Goal: Task Accomplishment & Management: Use online tool/utility

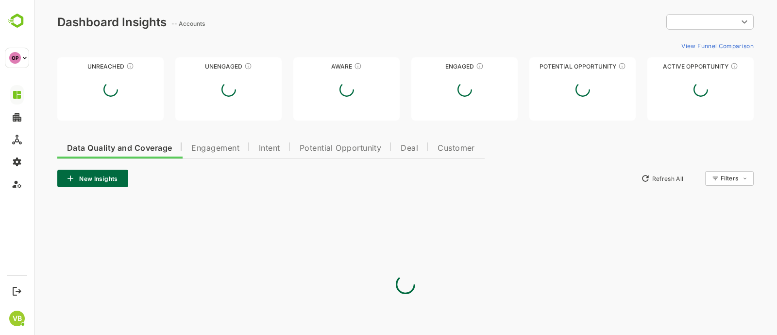
type input "**********"
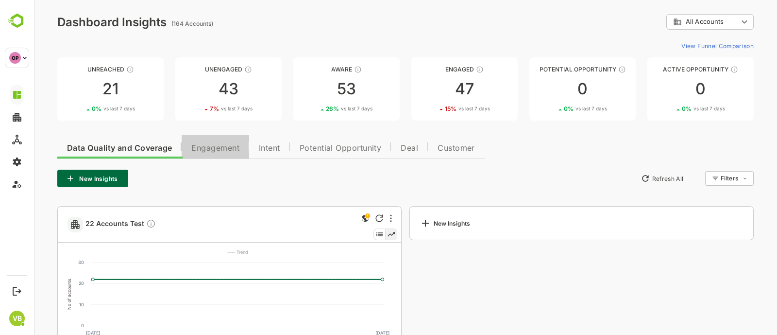
click at [212, 151] on span "Engagement" at bounding box center [215, 148] width 48 height 8
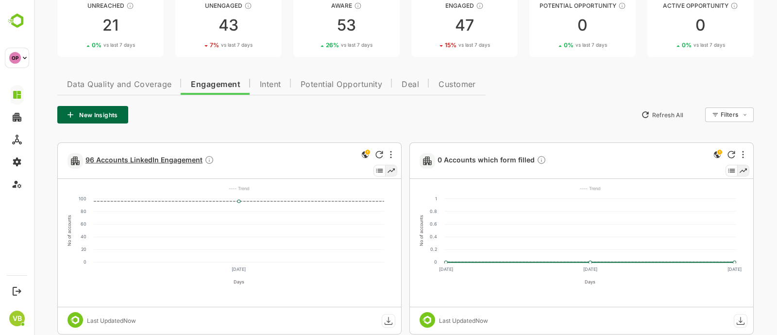
scroll to position [73, 0]
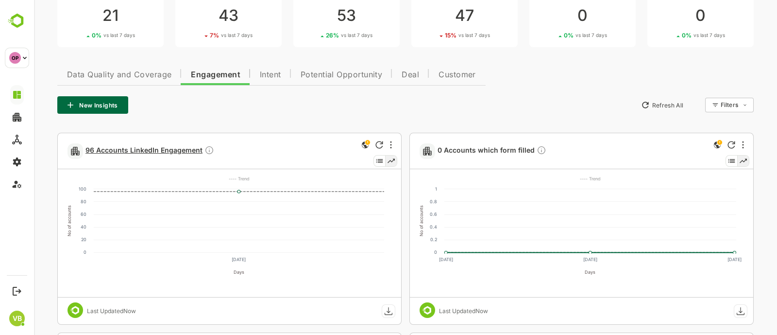
click at [144, 148] on span "96 Accounts LinkedIn Engagement" at bounding box center [149, 150] width 129 height 11
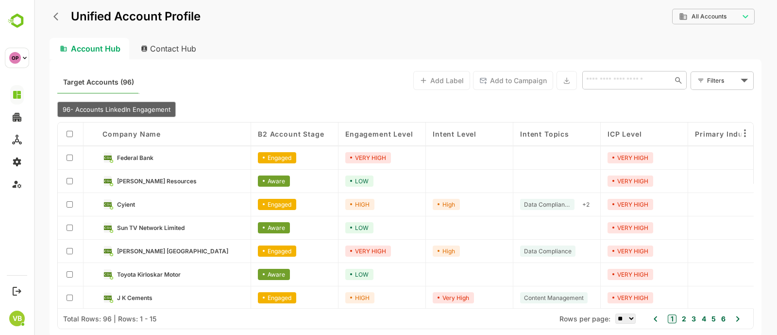
scroll to position [188, 0]
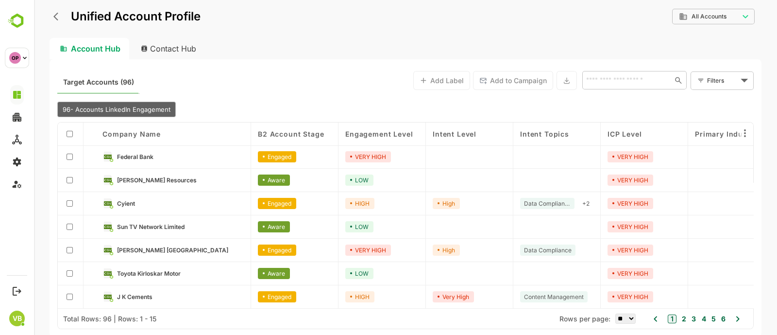
click at [57, 18] on icon "back" at bounding box center [55, 17] width 5 height 8
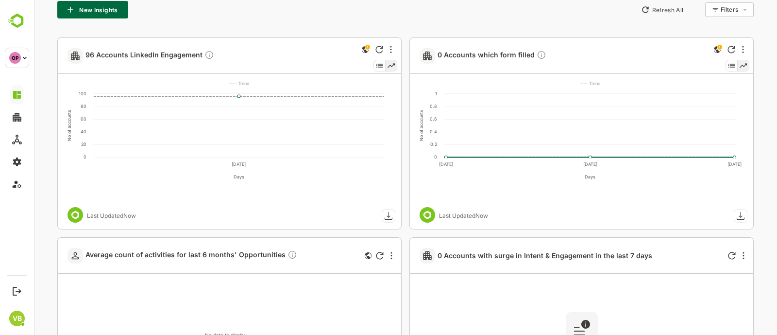
scroll to position [154, 0]
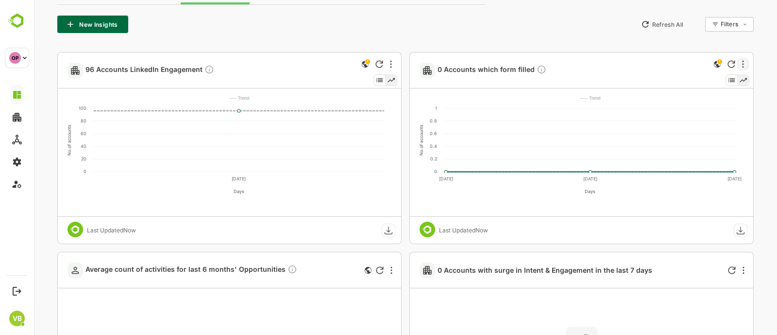
click at [744, 58] on div at bounding box center [743, 64] width 12 height 12
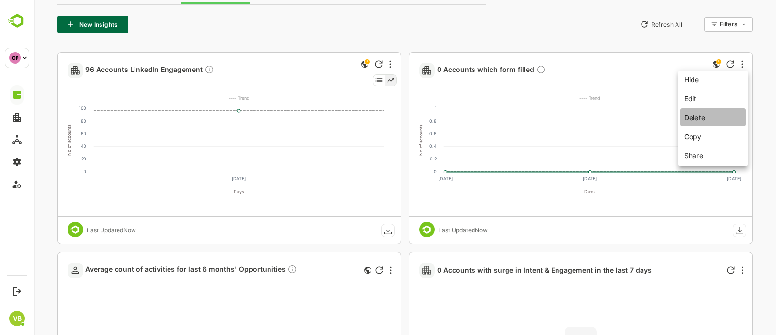
click at [716, 118] on li "Delete" at bounding box center [714, 117] width 66 height 18
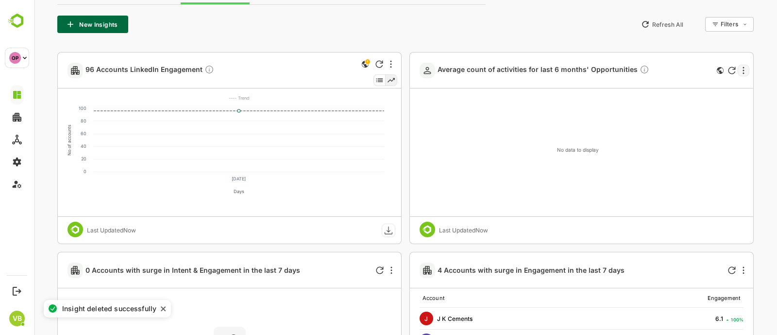
click at [739, 66] on div at bounding box center [744, 71] width 12 height 12
click at [710, 88] on li "Hide" at bounding box center [702, 86] width 66 height 17
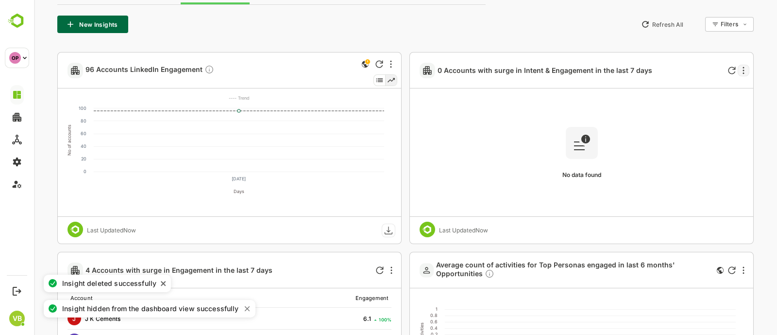
click at [747, 68] on div at bounding box center [744, 71] width 12 height 12
click at [719, 91] on li "Hide" at bounding box center [702, 86] width 66 height 17
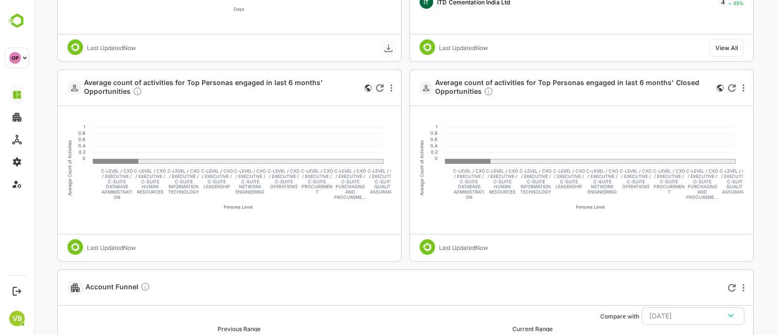
scroll to position [337, 0]
click at [383, 85] on icon "Refresh" at bounding box center [379, 86] width 7 height 7
click at [389, 89] on div at bounding box center [392, 87] width 12 height 12
click at [301, 264] on div at bounding box center [405, 167] width 743 height 335
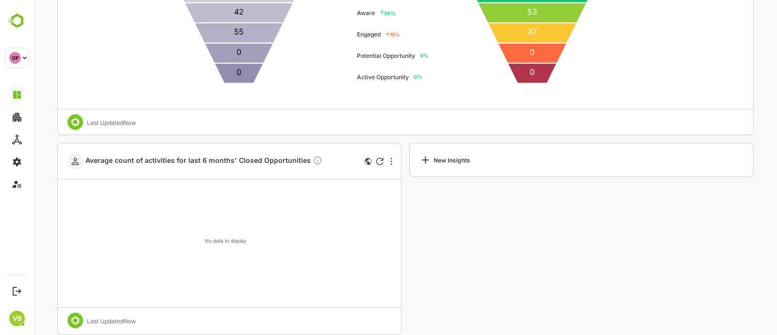
scroll to position [724, 0]
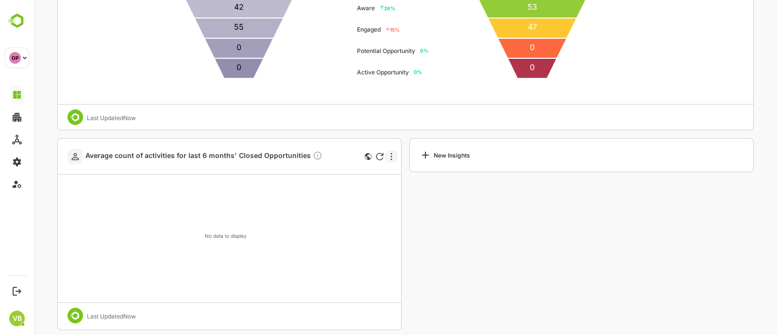
click at [389, 156] on div at bounding box center [392, 157] width 12 height 12
click at [378, 178] on li "Hide" at bounding box center [351, 172] width 66 height 17
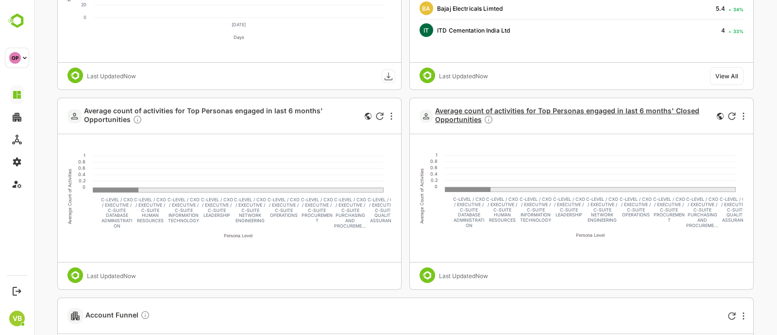
scroll to position [309, 0]
click at [464, 185] on rect at bounding box center [590, 164] width 291 height 44
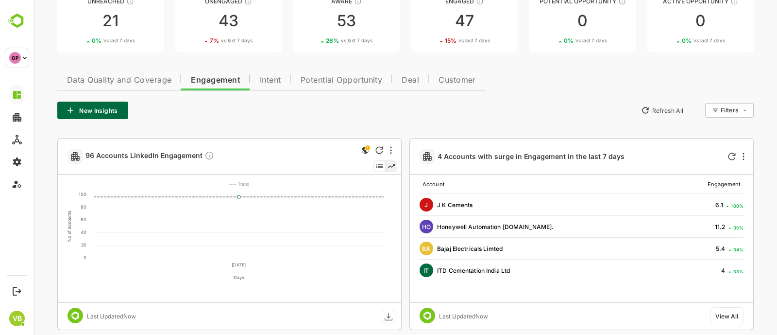
scroll to position [0, 0]
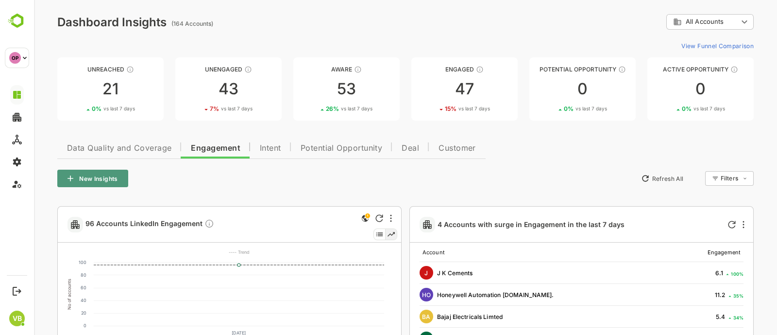
click at [123, 177] on button "New Insights" at bounding box center [92, 178] width 71 height 17
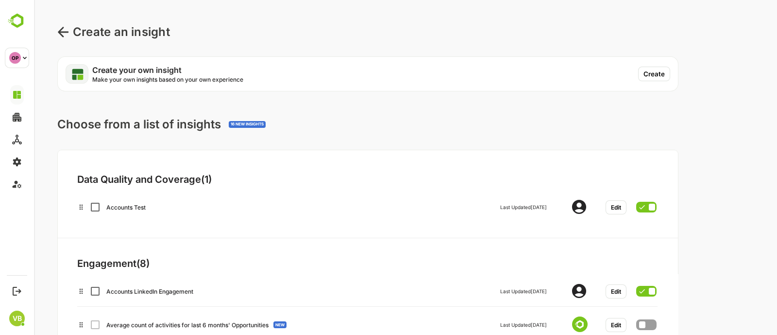
click at [655, 70] on button "Create" at bounding box center [654, 74] width 32 height 15
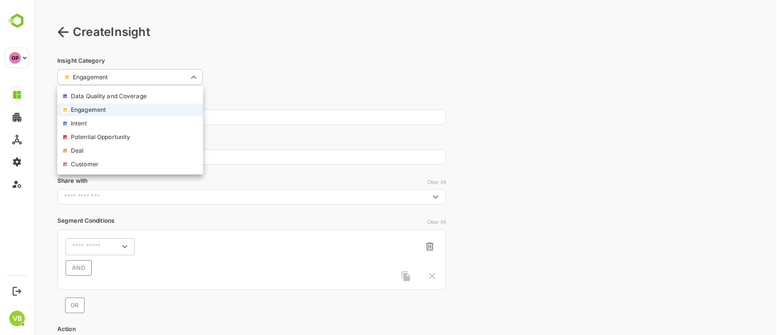
click at [177, 79] on body "**********" at bounding box center [405, 211] width 743 height 423
click at [265, 51] on div at bounding box center [405, 167] width 743 height 335
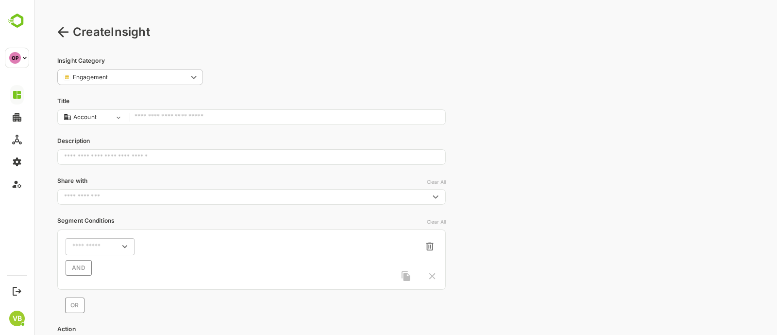
click at [223, 116] on input "text" at bounding box center [288, 117] width 306 height 13
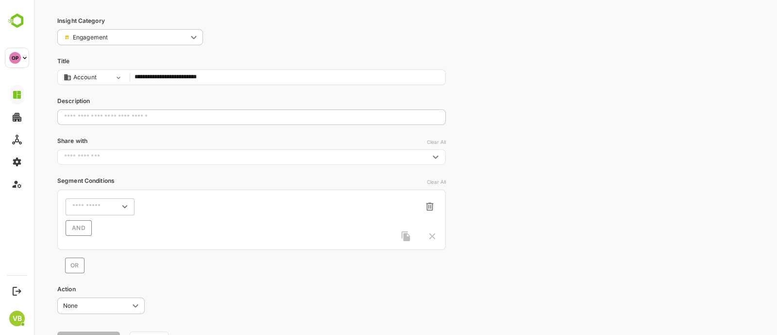
scroll to position [42, 0]
click at [124, 202] on icon "Open" at bounding box center [124, 204] width 11 height 11
type input "**********"
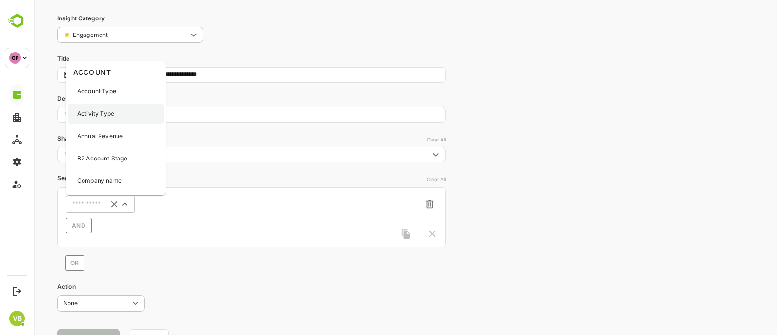
click at [106, 113] on p "Activity Type" at bounding box center [95, 113] width 37 height 9
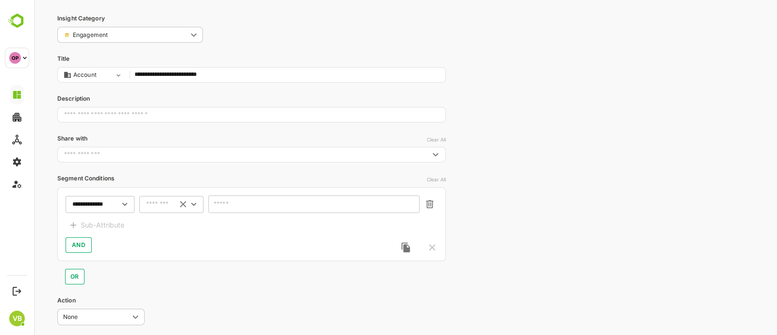
click at [191, 206] on icon "Open" at bounding box center [193, 204] width 11 height 11
click at [174, 228] on li "includes" at bounding box center [171, 222] width 60 height 15
type input "********"
click at [233, 207] on input "text" at bounding box center [308, 204] width 186 height 7
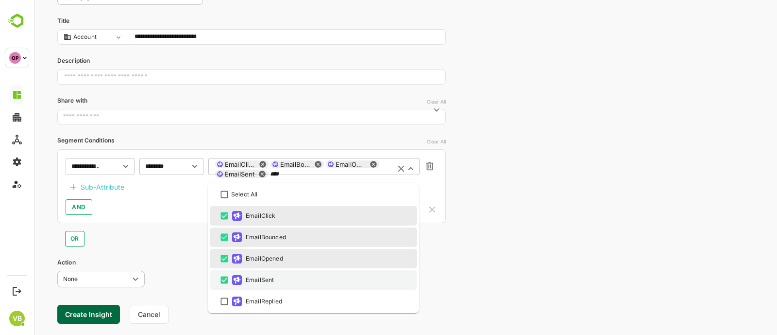
scroll to position [85, 0]
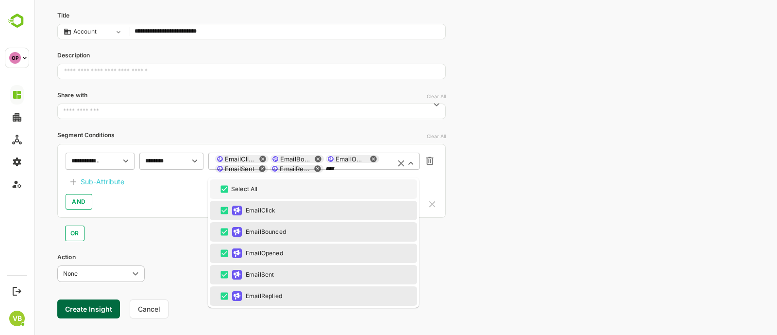
type input "****"
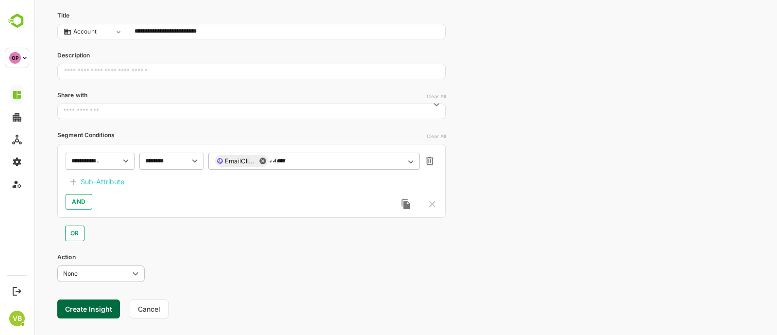
click at [486, 136] on div "**********" at bounding box center [405, 133] width 743 height 437
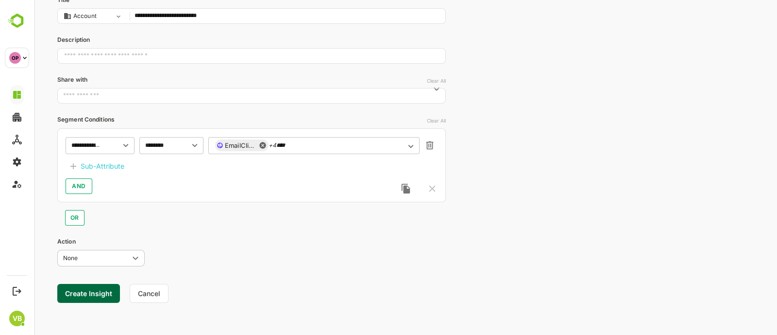
drag, startPoint x: 104, startPoint y: 170, endPoint x: 85, endPoint y: 165, distance: 20.0
click at [85, 165] on div "Sub-Attribute" at bounding box center [103, 166] width 44 height 12
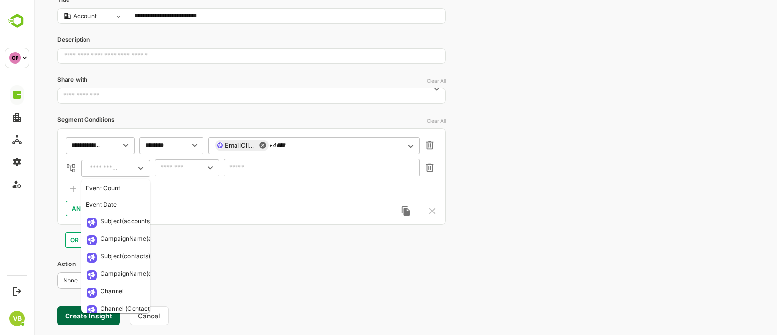
click at [100, 166] on input "text" at bounding box center [104, 168] width 35 height 12
drag, startPoint x: 92, startPoint y: 204, endPoint x: 86, endPoint y: 207, distance: 6.8
click at [86, 207] on div "Event Date" at bounding box center [101, 204] width 31 height 9
type input "**********"
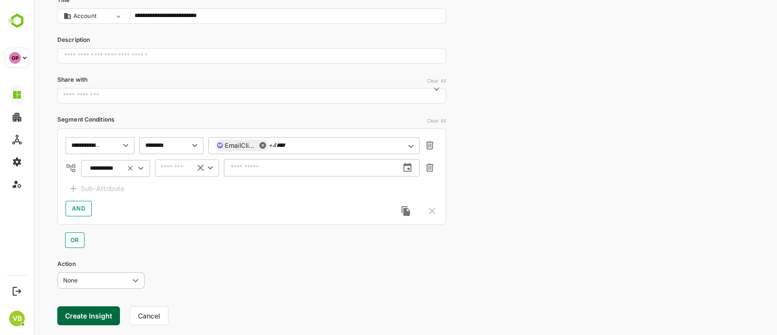
click at [193, 168] on div "​" at bounding box center [187, 167] width 64 height 17
click at [184, 236] on li "between" at bounding box center [187, 237] width 60 height 15
type input "*******"
click at [287, 162] on span "[DATE] - [DATE]" at bounding box center [321, 168] width 185 height 13
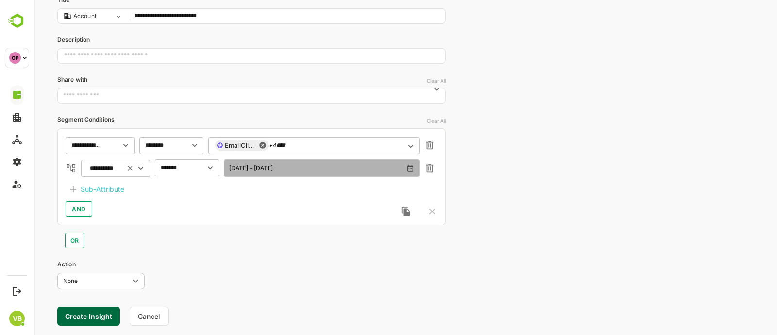
click at [411, 166] on icon "button" at bounding box center [411, 168] width 6 height 6
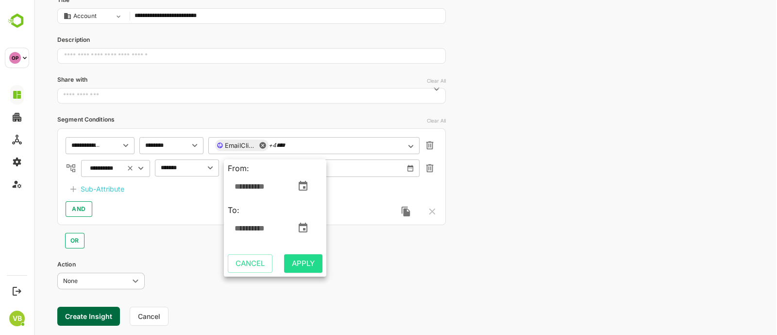
click at [305, 186] on icon "change date" at bounding box center [303, 186] width 12 height 12
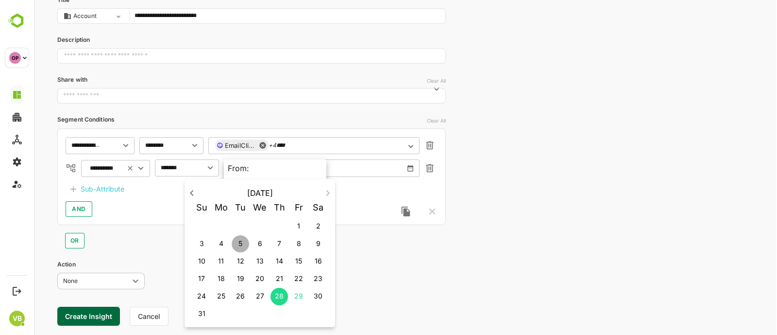
click at [238, 241] on span "5" at bounding box center [240, 243] width 17 height 10
type input "**********"
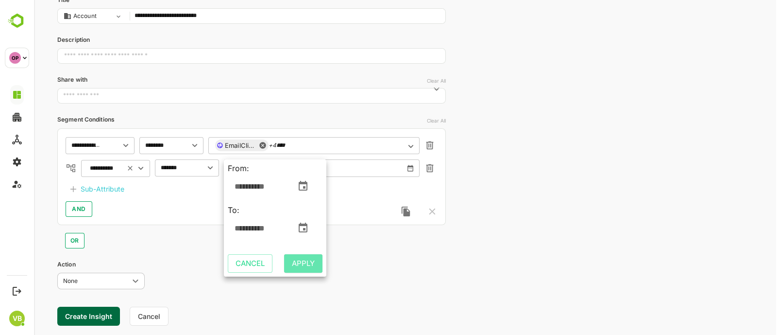
click at [292, 264] on span "Apply" at bounding box center [303, 263] width 23 height 13
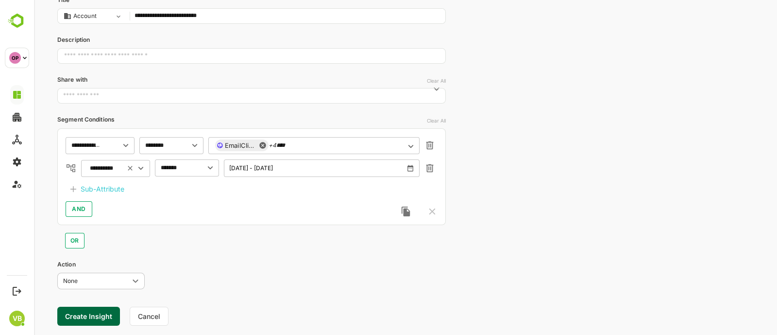
scroll to position [123, 0]
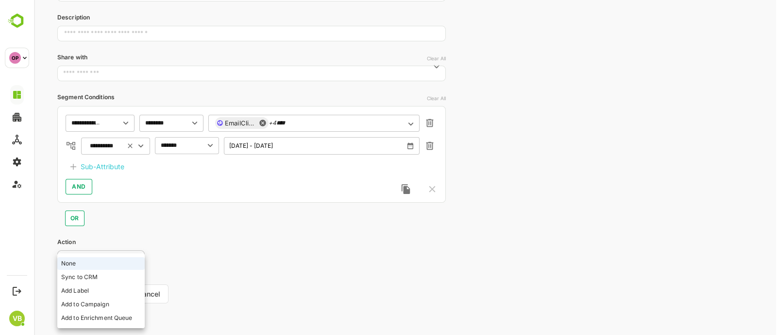
click at [126, 254] on body "**********" at bounding box center [405, 106] width 743 height 459
click at [200, 253] on div at bounding box center [405, 167] width 743 height 335
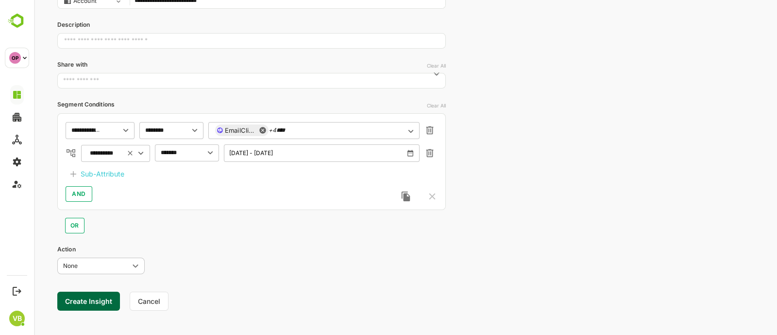
scroll to position [117, 0]
click at [85, 298] on button "Create Insight" at bounding box center [88, 299] width 63 height 19
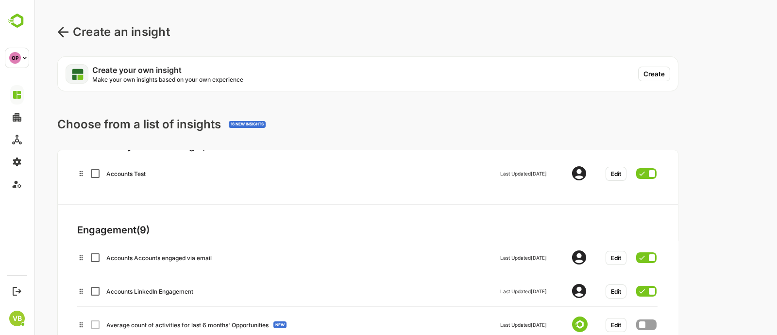
scroll to position [0, 0]
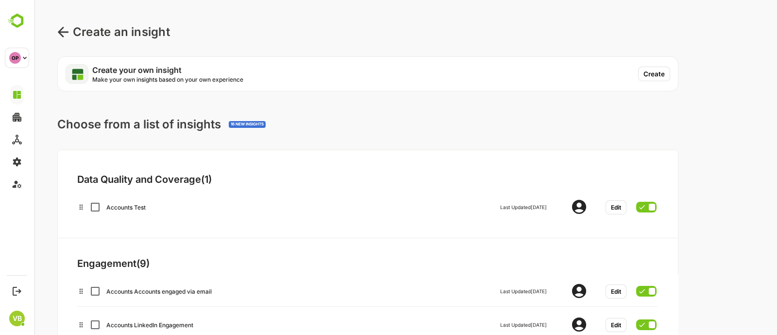
click at [62, 30] on icon at bounding box center [63, 32] width 12 height 12
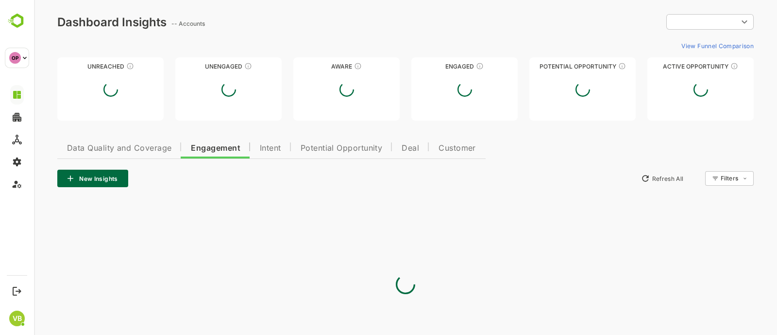
type input "**********"
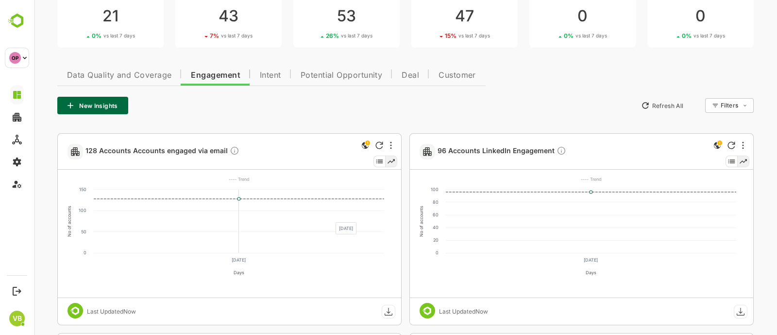
scroll to position [121, 0]
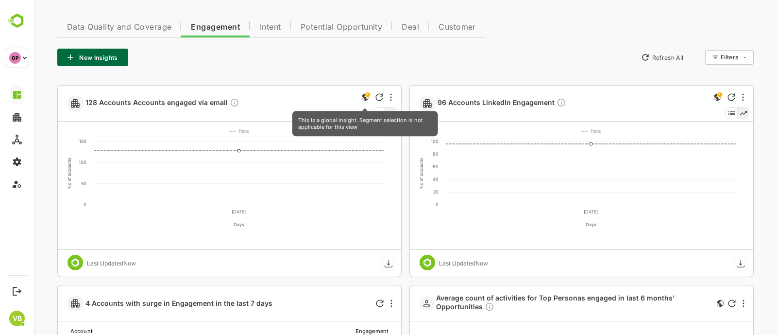
click at [365, 93] on icon "This is a global insight. Segment selection is not applicable for this view" at bounding box center [367, 94] width 5 height 5
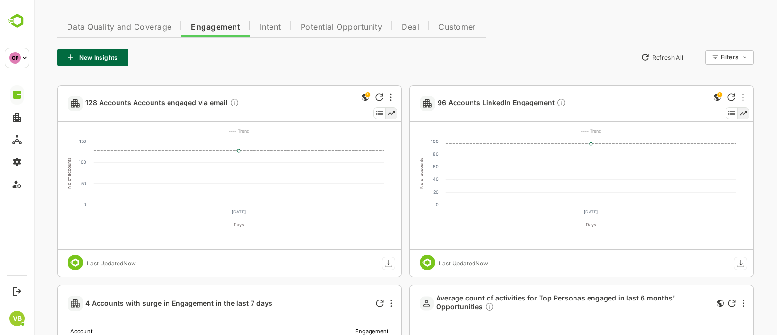
click at [187, 104] on span "128 Accounts Accounts engaged via email" at bounding box center [162, 103] width 154 height 11
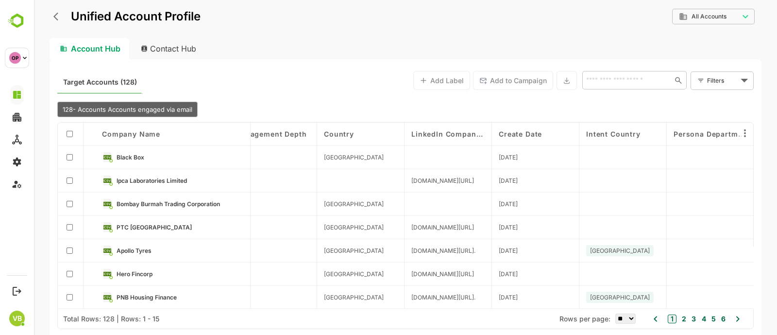
scroll to position [0, 1612]
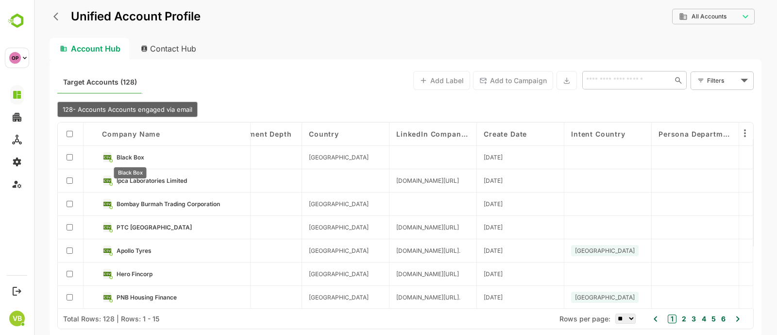
click at [127, 156] on span "Black Box" at bounding box center [131, 156] width 28 height 7
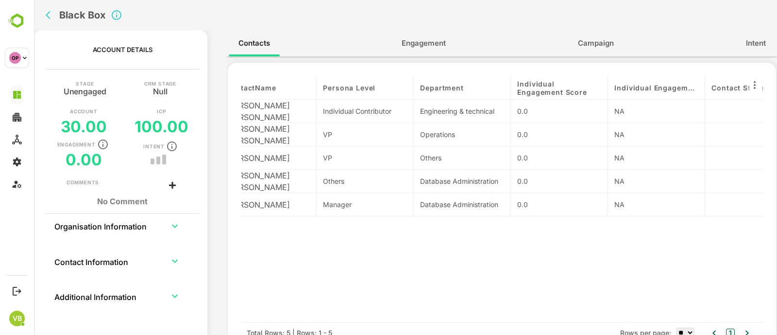
scroll to position [0, 24]
click at [429, 47] on span "Engagement" at bounding box center [424, 43] width 44 height 13
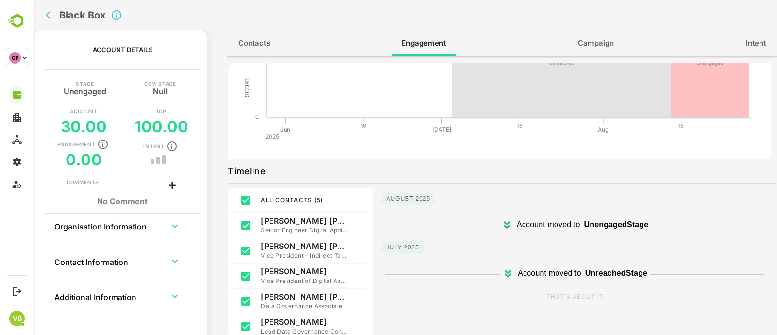
scroll to position [0, 0]
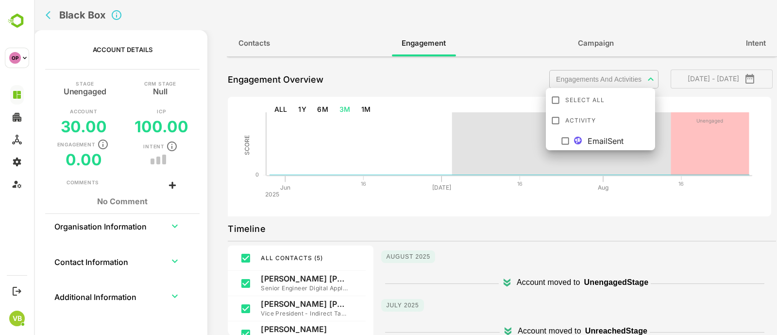
click at [580, 81] on body "**********" at bounding box center [405, 167] width 743 height 335
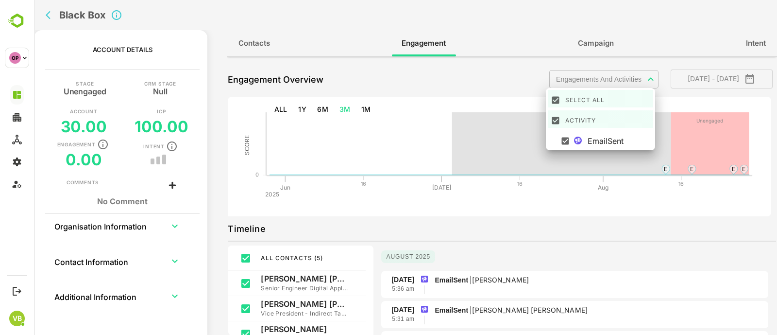
click at [530, 278] on div at bounding box center [405, 167] width 743 height 335
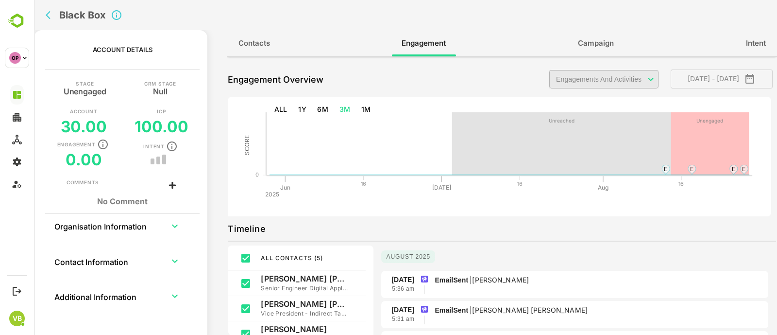
scroll to position [50, 0]
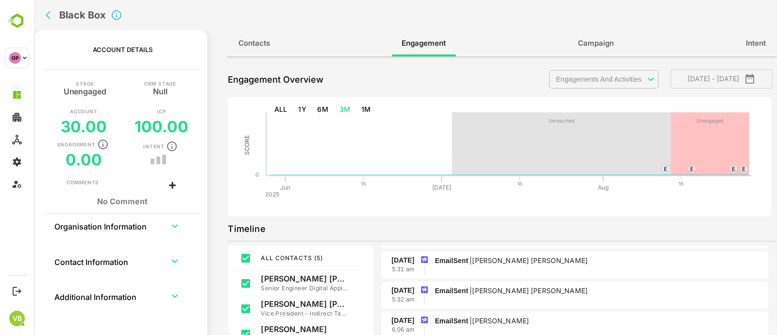
click at [588, 48] on span "Campaign" at bounding box center [596, 43] width 36 height 13
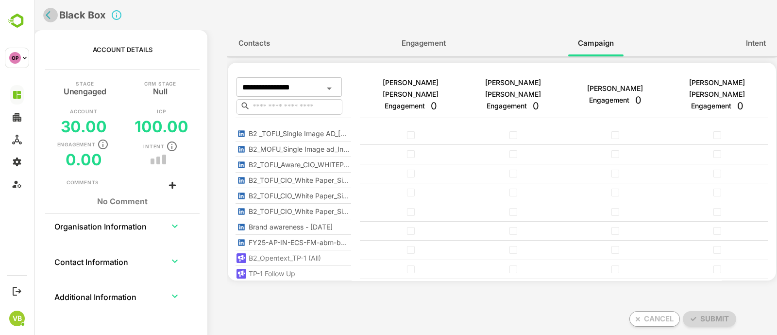
click at [48, 11] on icon "back" at bounding box center [51, 15] width 10 height 10
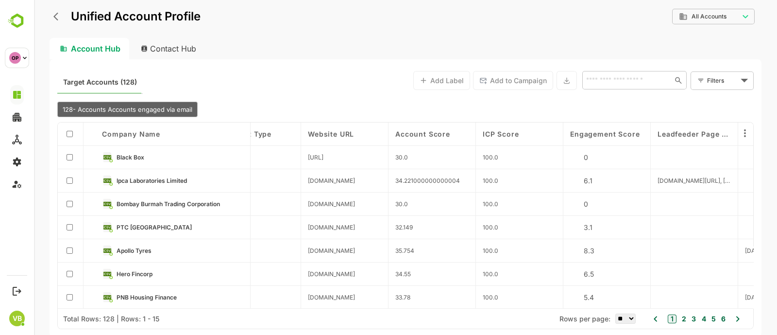
scroll to position [0, 658]
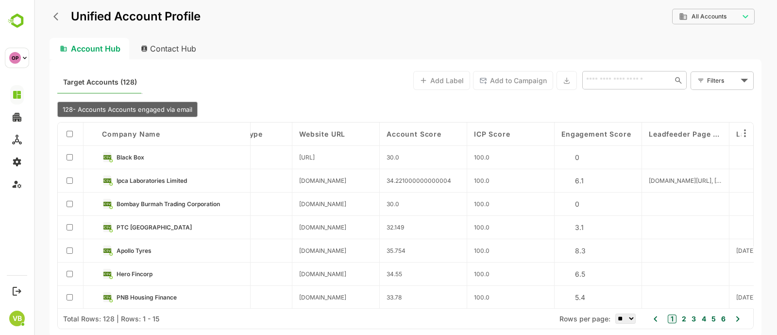
click at [583, 133] on span "Engagement Score" at bounding box center [596, 134] width 69 height 8
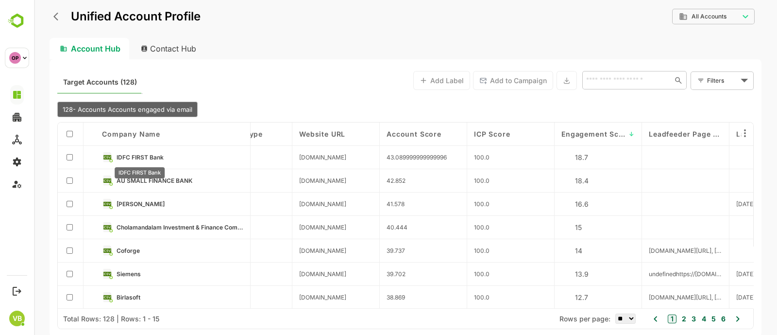
click at [153, 156] on span "IDFC FIRST Bank" at bounding box center [140, 156] width 47 height 7
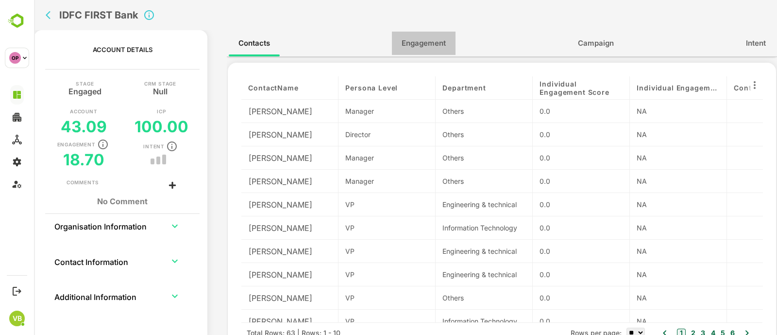
click at [419, 45] on span "Engagement" at bounding box center [424, 43] width 44 height 13
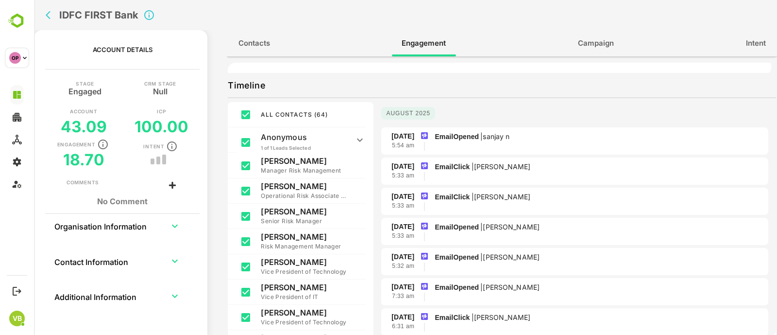
scroll to position [0, 0]
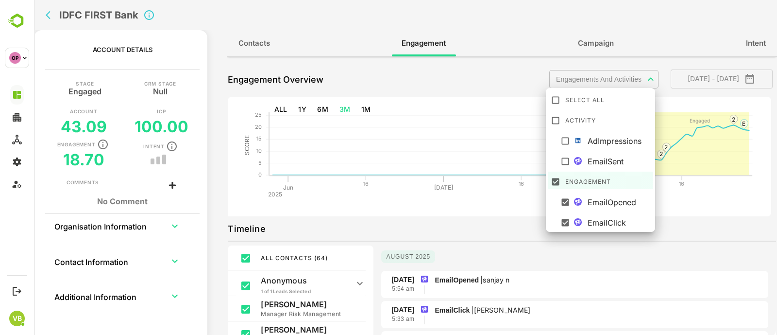
click at [596, 80] on body "**********" at bounding box center [405, 167] width 743 height 335
click at [566, 156] on icon at bounding box center [566, 161] width 10 height 10
click at [685, 258] on div at bounding box center [405, 167] width 743 height 335
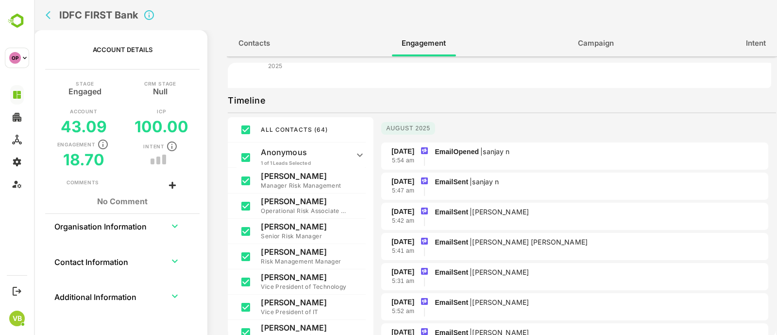
scroll to position [129, 0]
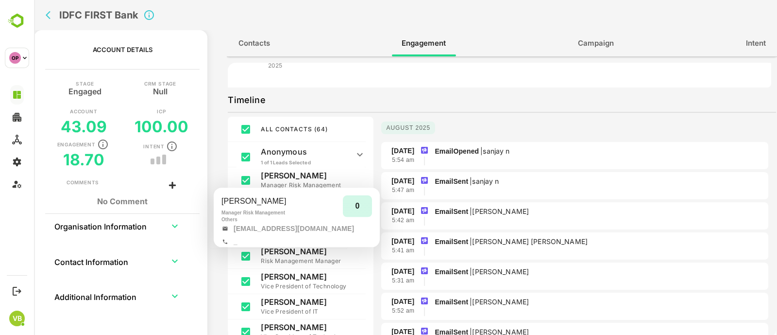
click at [279, 179] on p "[PERSON_NAME]" at bounding box center [304, 175] width 87 height 10
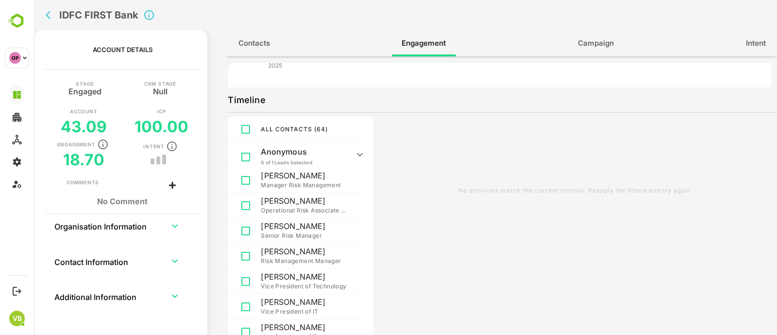
click at [278, 183] on p "Manager Risk Management" at bounding box center [304, 185] width 87 height 10
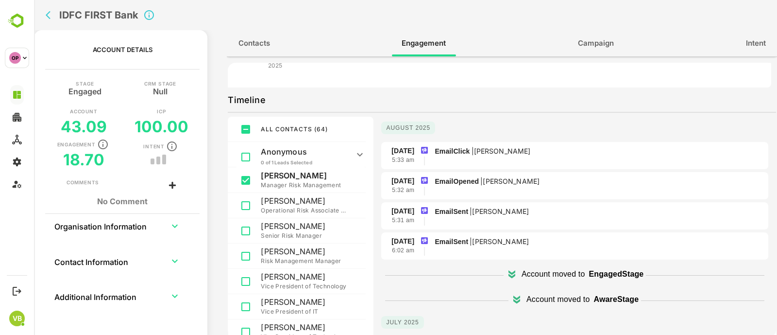
scroll to position [0, 0]
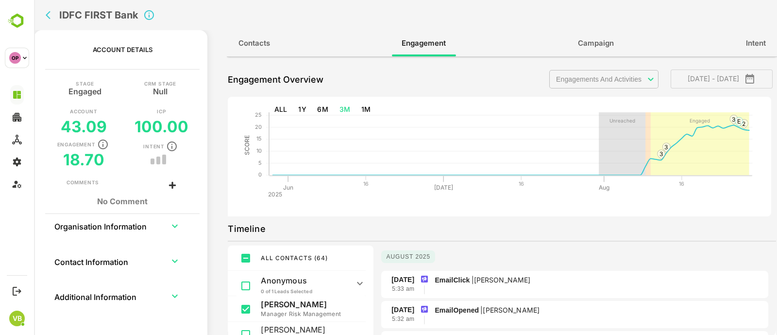
click at [579, 44] on span "Campaign" at bounding box center [596, 43] width 36 height 13
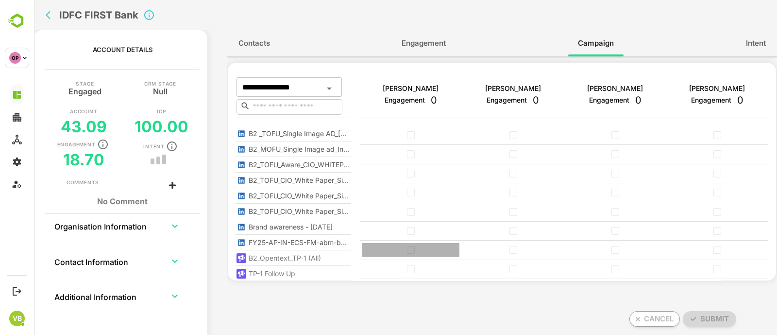
click at [406, 250] on span "simple table" at bounding box center [410, 250] width 89 height 8
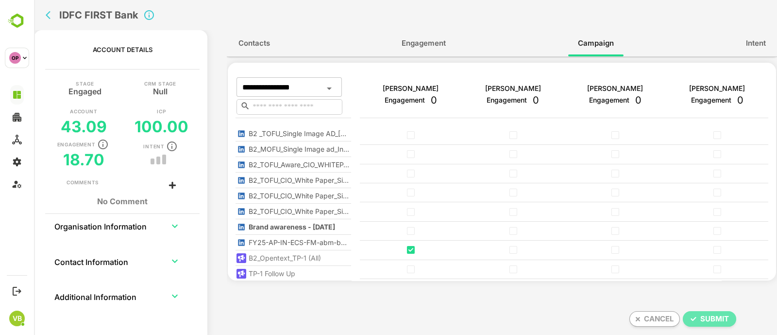
click at [705, 315] on span "Submit" at bounding box center [709, 318] width 51 height 13
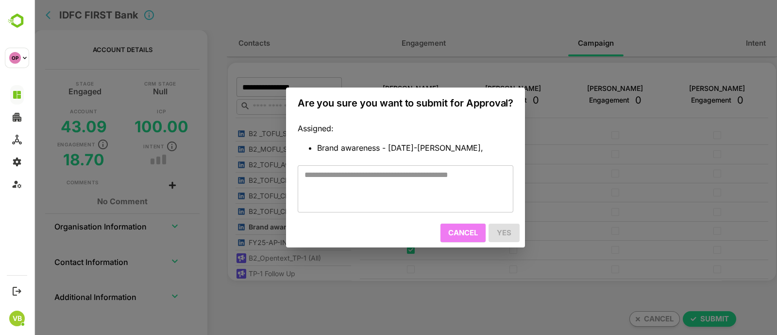
click at [460, 234] on span "Cancel" at bounding box center [463, 232] width 30 height 13
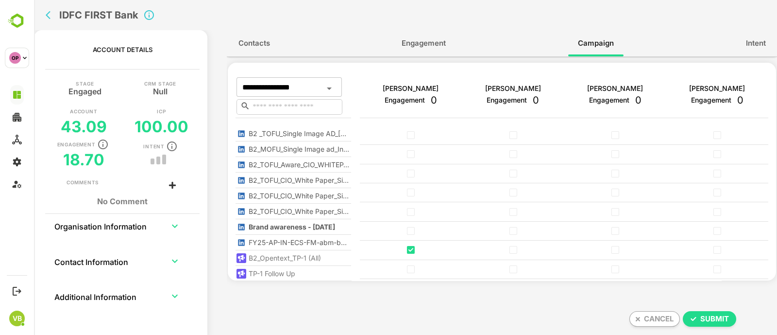
click at [408, 250] on rect "simple table" at bounding box center [411, 250] width 8 height 8
click at [409, 40] on span "Engagement" at bounding box center [424, 43] width 44 height 13
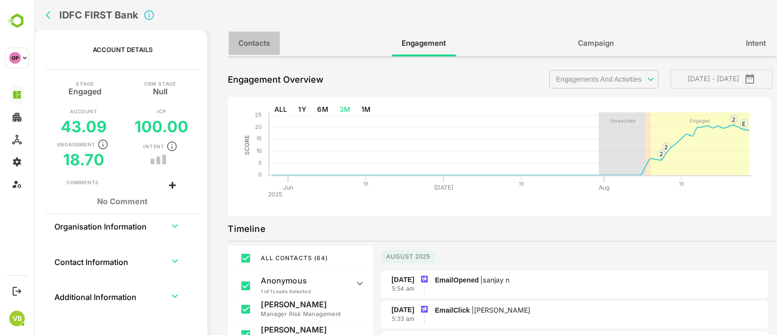
click at [258, 54] on button "Contacts" at bounding box center [254, 43] width 51 height 23
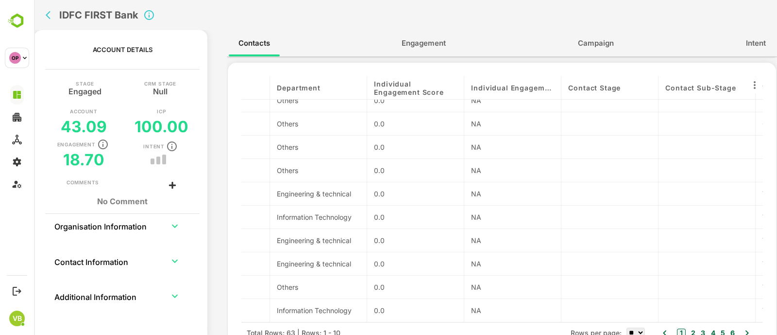
scroll to position [0, 166]
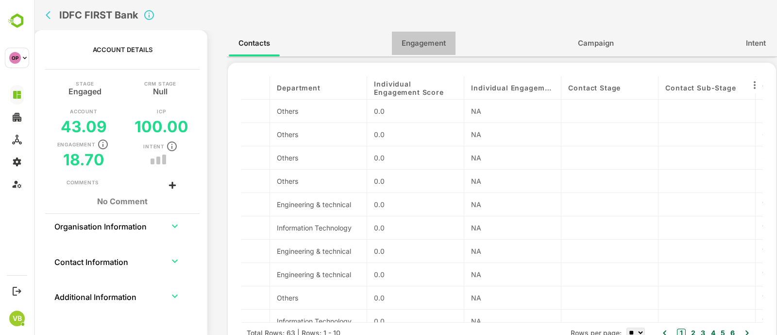
click at [420, 50] on span "Engagement" at bounding box center [424, 43] width 44 height 13
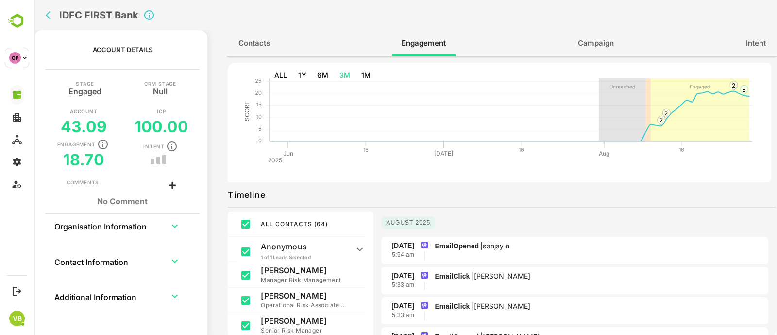
scroll to position [0, 0]
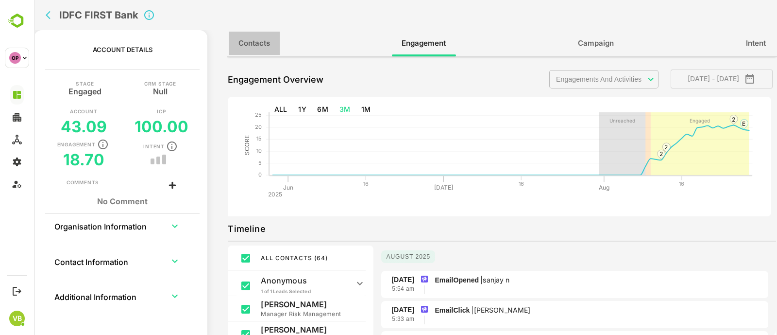
click at [251, 46] on span "Contacts" at bounding box center [254, 43] width 32 height 13
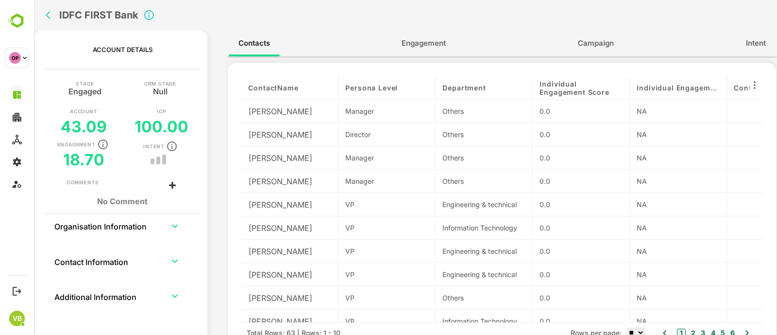
click at [51, 17] on icon "back" at bounding box center [51, 15] width 10 height 10
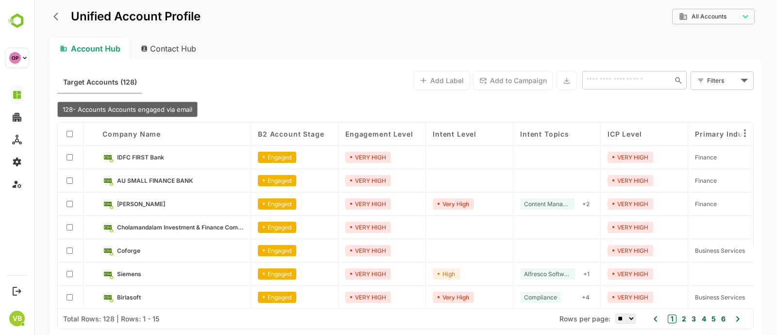
click at [53, 18] on button "back" at bounding box center [58, 16] width 15 height 15
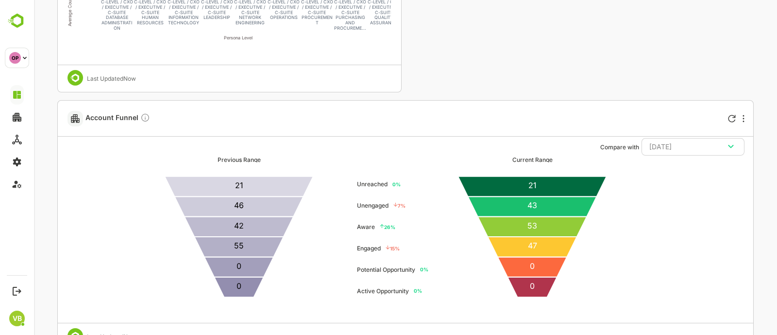
scroll to position [745, 0]
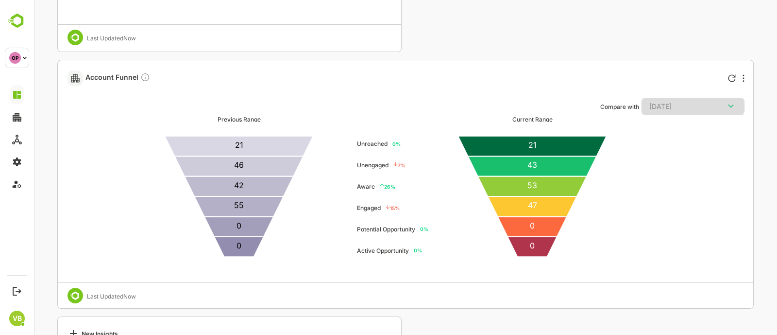
click at [734, 101] on icon "button" at bounding box center [731, 106] width 12 height 12
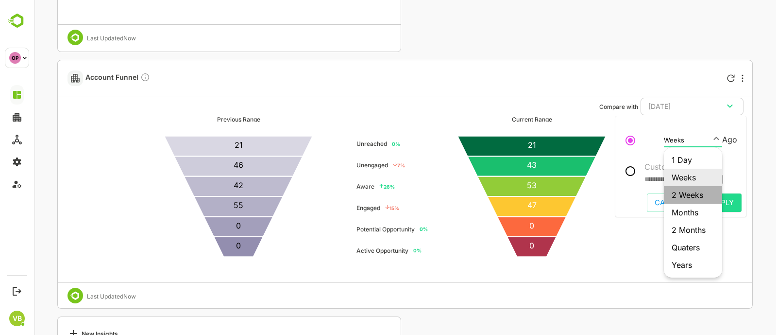
click at [681, 198] on li "2 Weeks" at bounding box center [693, 194] width 58 height 17
type input "*******"
type input "**********"
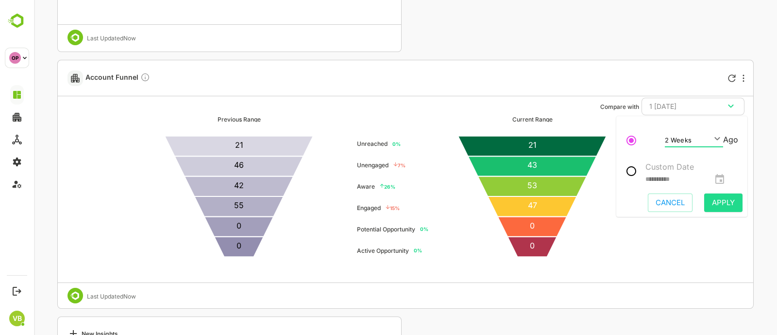
click at [712, 199] on span "Apply" at bounding box center [723, 202] width 23 height 13
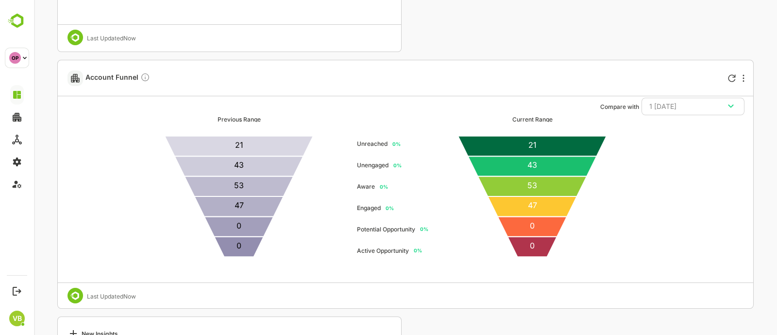
click at [732, 108] on icon "button" at bounding box center [731, 106] width 12 height 12
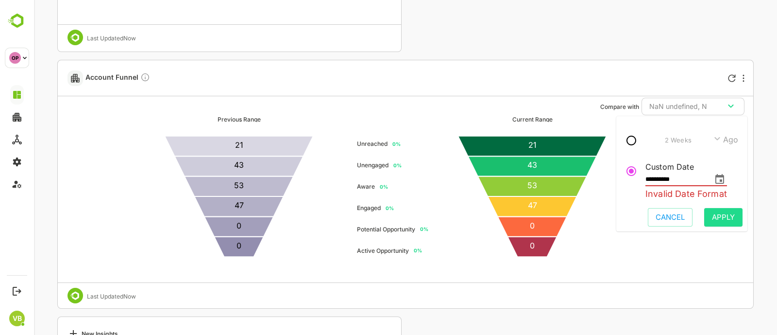
click at [724, 181] on icon "change date" at bounding box center [719, 179] width 9 height 10
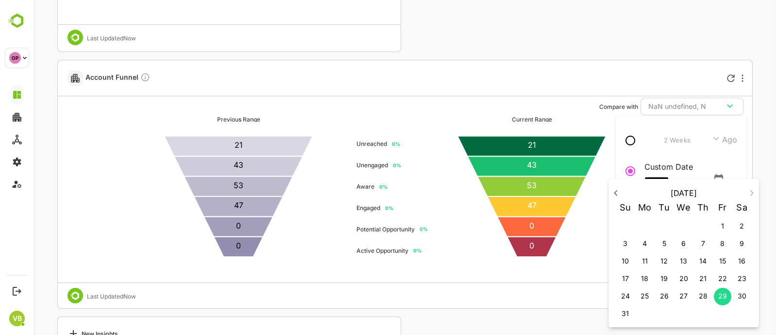
click at [718, 246] on span "8" at bounding box center [722, 243] width 17 height 10
type input "**********"
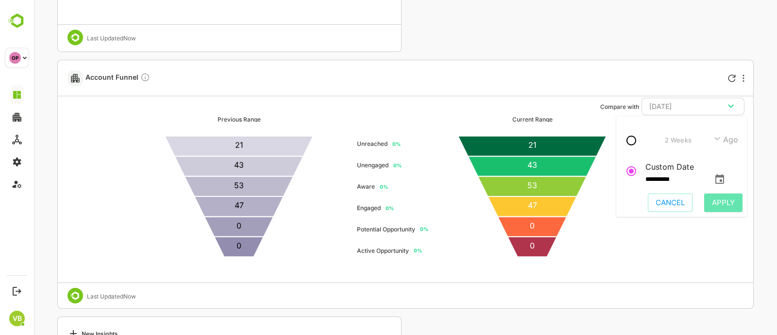
click at [720, 200] on span "Apply" at bounding box center [723, 202] width 23 height 13
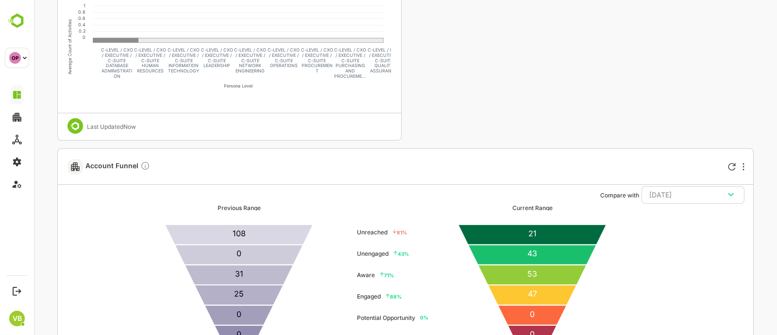
scroll to position [732, 0]
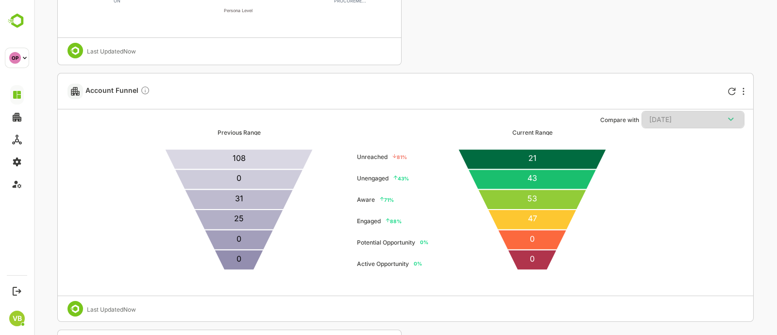
click at [732, 122] on icon "button" at bounding box center [731, 119] width 12 height 12
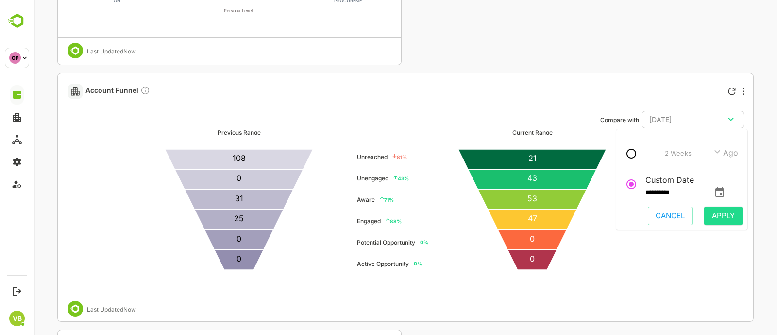
click at [673, 191] on input "**********" at bounding box center [677, 193] width 63 height 14
click at [724, 189] on icon "change date" at bounding box center [719, 192] width 9 height 10
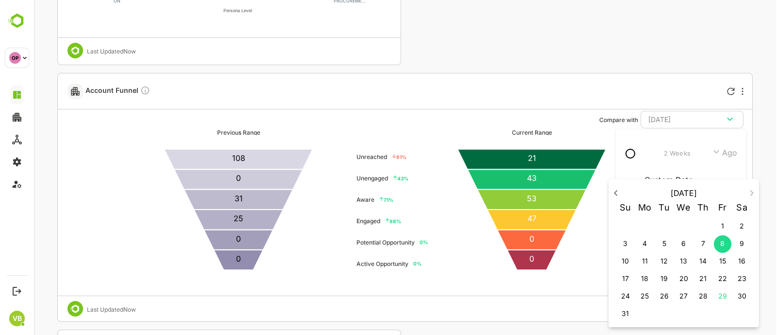
click at [646, 275] on p "18" at bounding box center [644, 278] width 7 height 10
type input "**********"
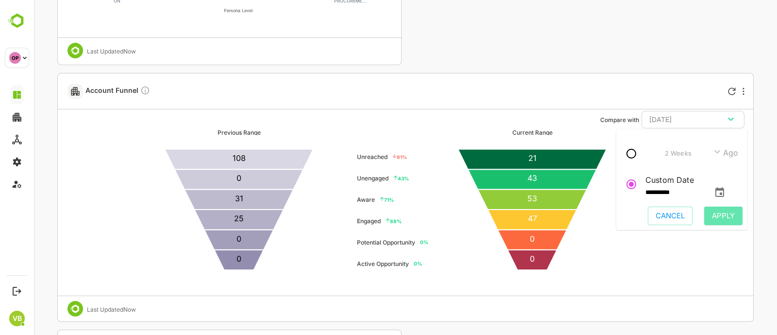
click at [716, 212] on span "Apply" at bounding box center [723, 215] width 23 height 13
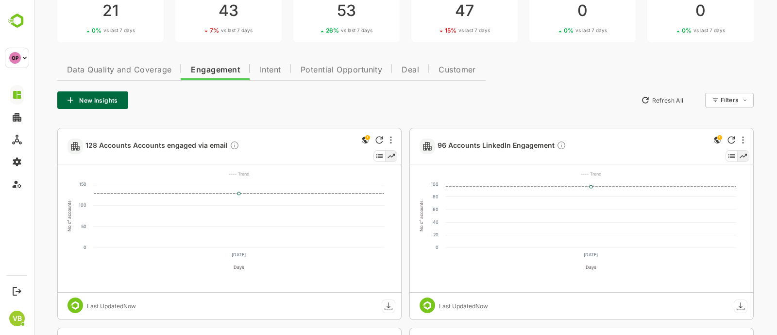
scroll to position [0, 0]
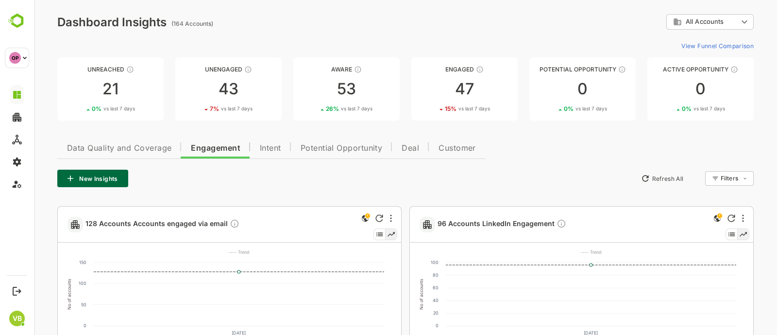
click at [119, 173] on button "New Insights" at bounding box center [92, 178] width 71 height 17
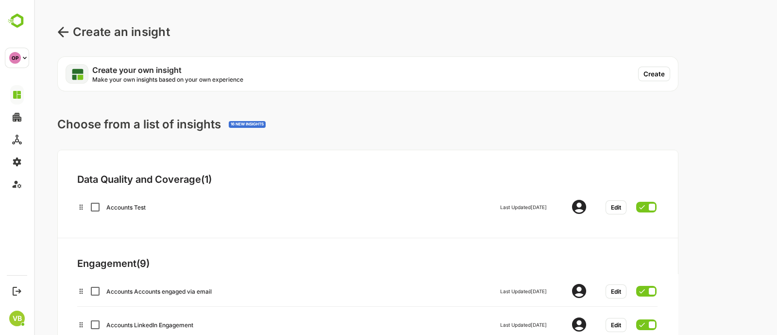
click at [647, 72] on button "Create" at bounding box center [654, 74] width 32 height 15
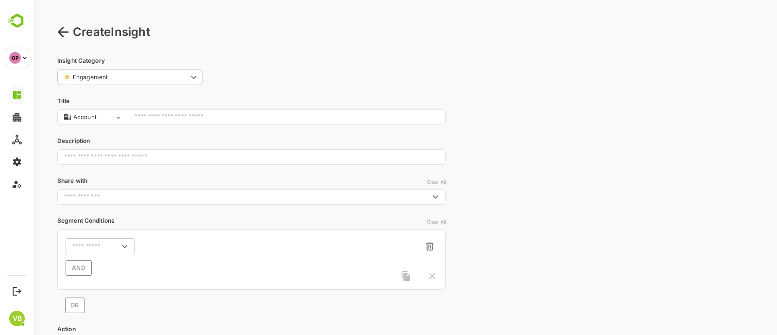
click at [107, 115] on body "**********" at bounding box center [405, 211] width 743 height 423
click at [162, 109] on div at bounding box center [405, 167] width 743 height 335
click at [168, 118] on input "text" at bounding box center [288, 117] width 306 height 13
click at [126, 244] on icon "Open" at bounding box center [124, 246] width 11 height 11
type input "**********"
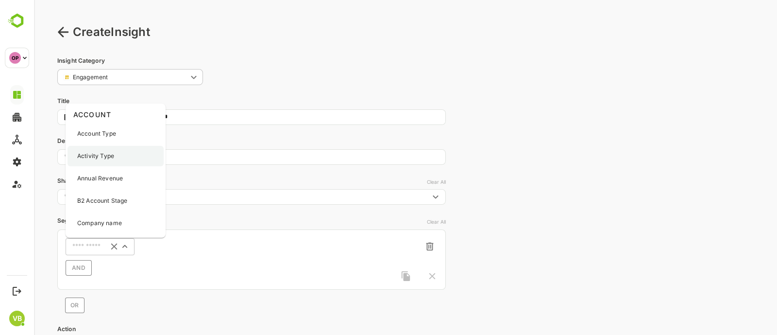
click at [103, 155] on p "Activity Type" at bounding box center [95, 156] width 37 height 9
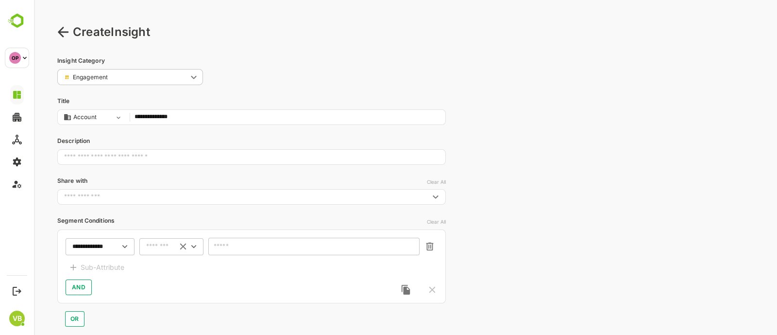
click at [190, 246] on icon "Open" at bounding box center [193, 246] width 11 height 11
click at [174, 268] on li "includes" at bounding box center [171, 264] width 60 height 15
type input "********"
click at [221, 246] on input "text" at bounding box center [308, 246] width 186 height 7
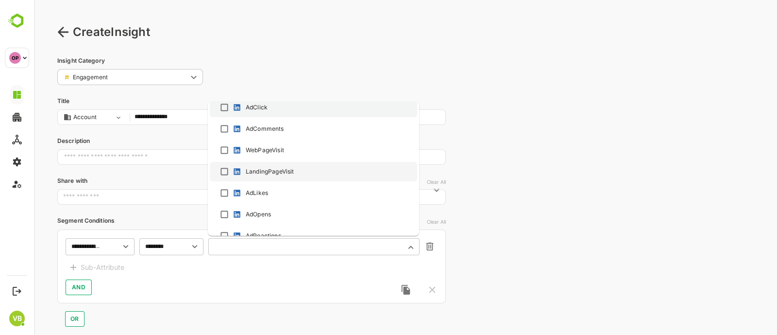
scroll to position [102, 0]
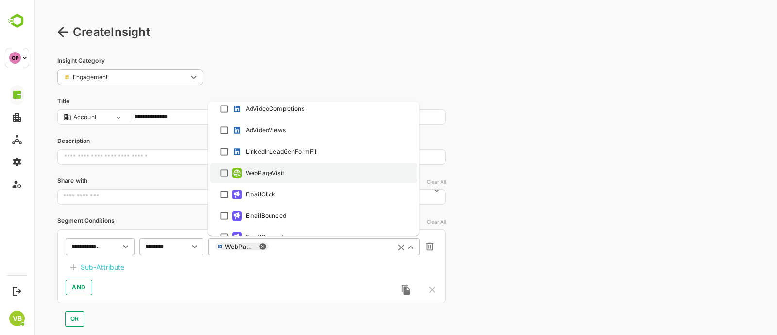
click at [257, 177] on div "WebPageVisit" at bounding box center [314, 173] width 190 height 12
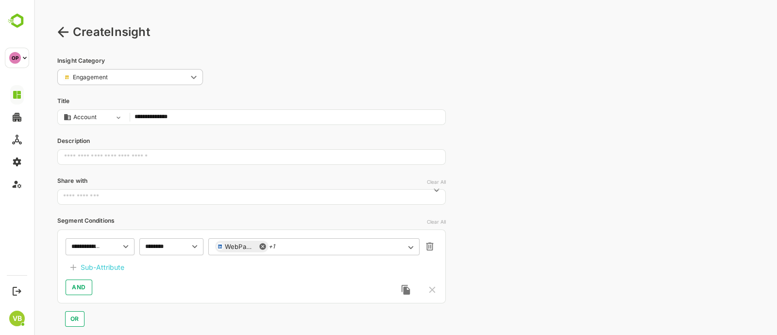
click at [95, 260] on button "Sub-Attribute" at bounding box center [96, 267] width 61 height 15
click at [103, 268] on input "text" at bounding box center [105, 269] width 37 height 12
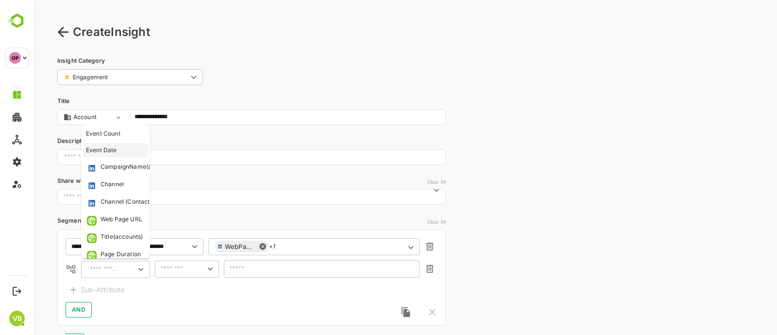
click at [97, 146] on div "Event Date" at bounding box center [101, 150] width 31 height 9
type input "**********"
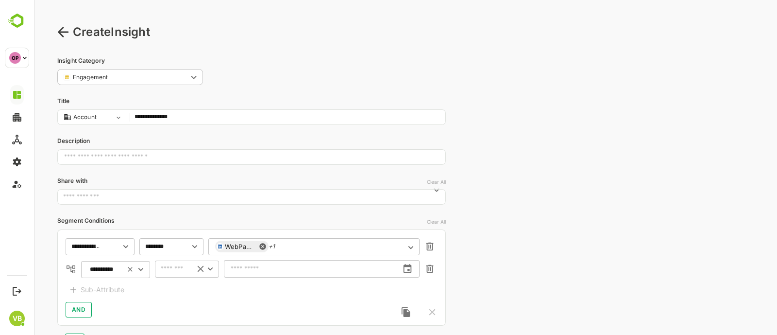
click at [205, 272] on icon "Open" at bounding box center [210, 268] width 11 height 11
click at [171, 179] on li "between" at bounding box center [187, 182] width 60 height 15
type input "*******"
click at [409, 266] on icon "button" at bounding box center [411, 269] width 8 height 8
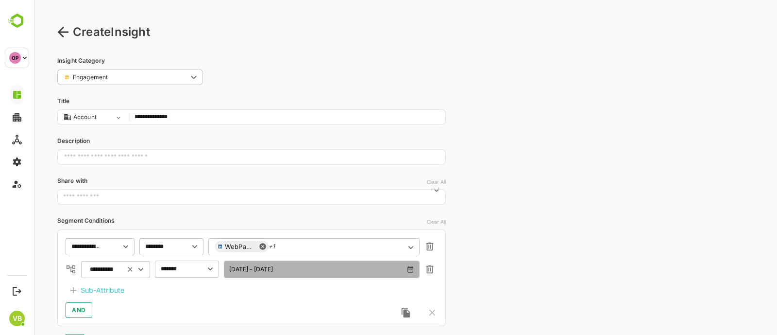
click at [409, 266] on icon "button" at bounding box center [411, 269] width 8 height 8
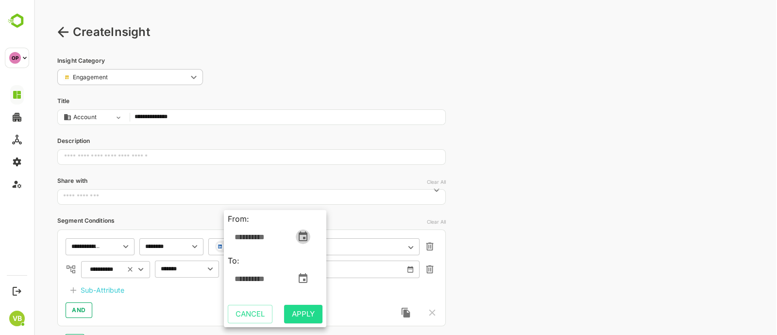
click at [304, 234] on icon "change date" at bounding box center [303, 236] width 9 height 10
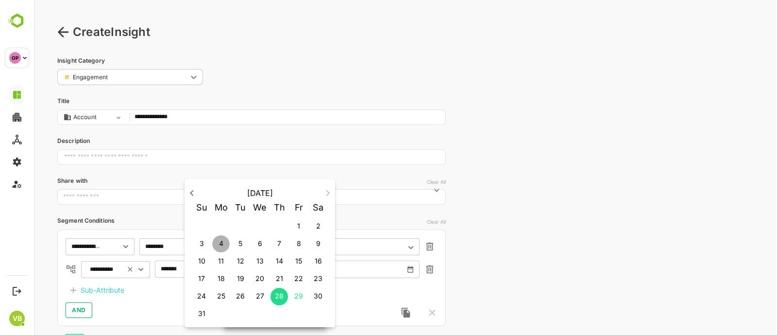
click at [222, 245] on p "4" at bounding box center [221, 243] width 4 height 10
type input "**********"
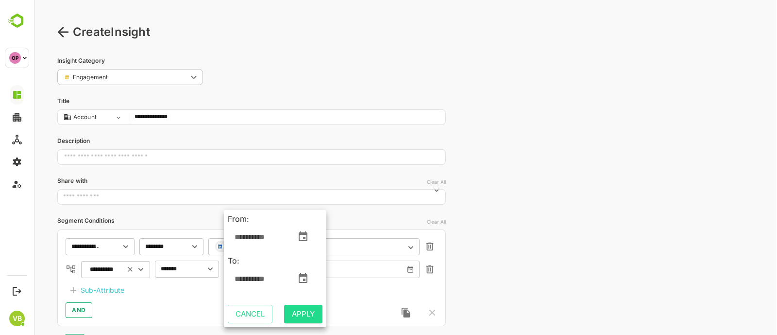
click at [303, 312] on span "Apply" at bounding box center [303, 313] width 23 height 13
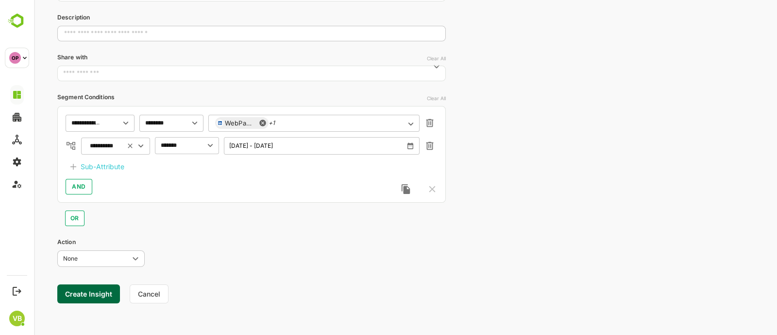
scroll to position [0, 0]
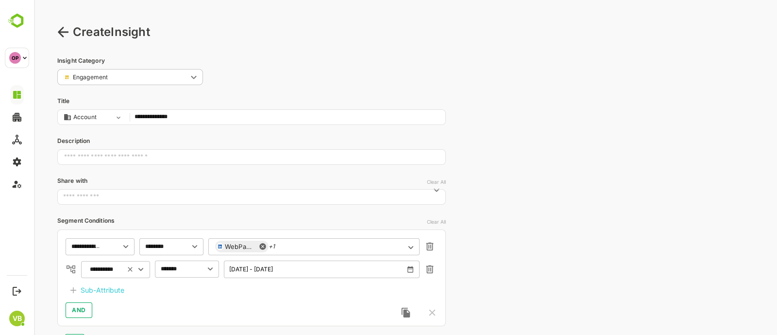
click at [68, 34] on icon at bounding box center [63, 32] width 12 height 12
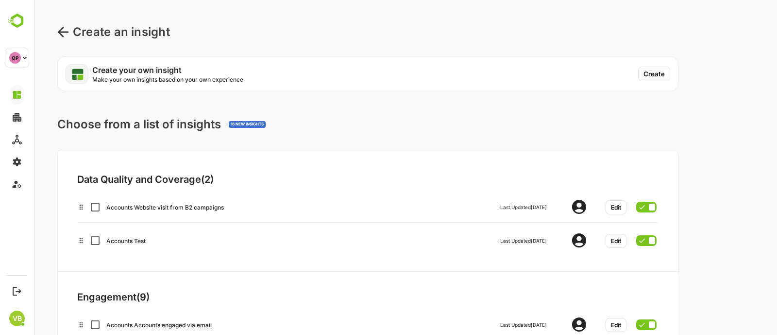
click at [61, 29] on icon at bounding box center [63, 32] width 11 height 10
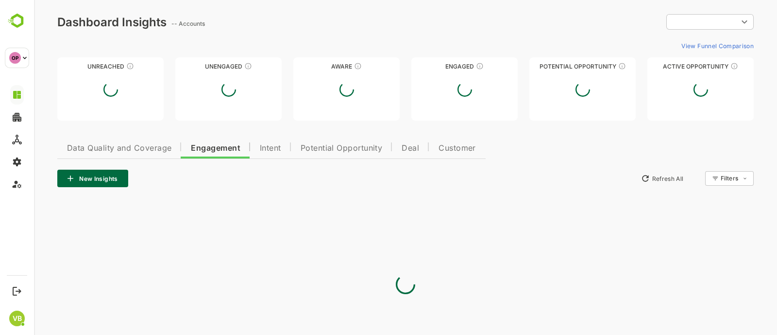
type input "**********"
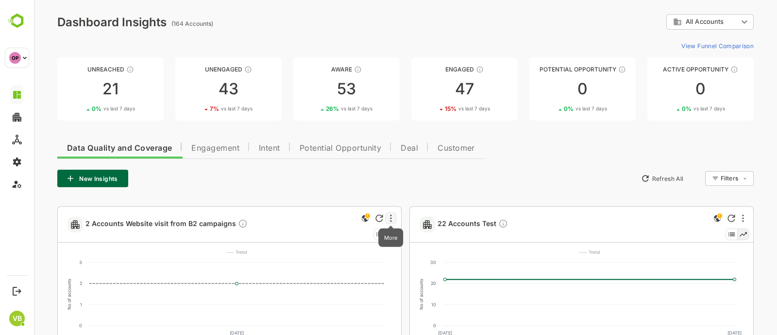
click at [391, 220] on icon "More" at bounding box center [391, 217] width 1 height 7
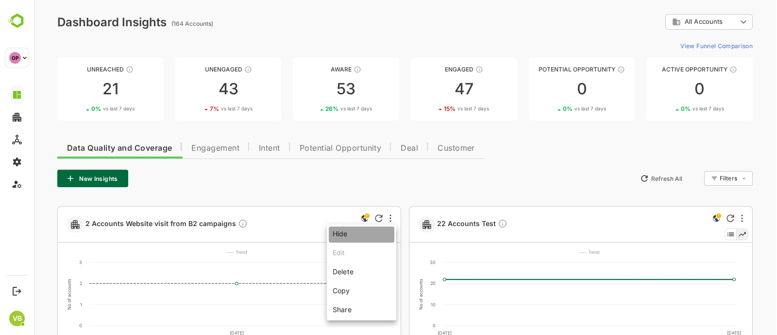
click at [364, 233] on li "Hide" at bounding box center [362, 234] width 66 height 16
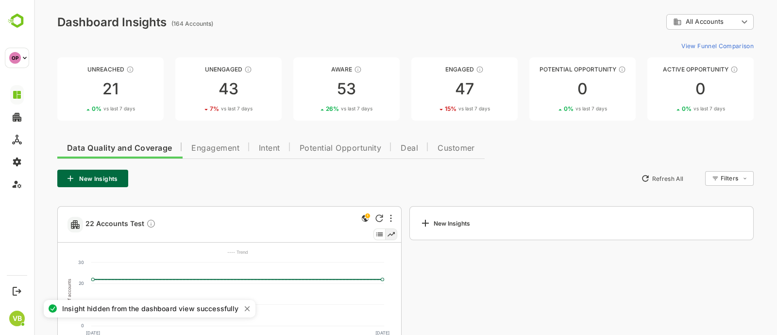
scroll to position [78, 0]
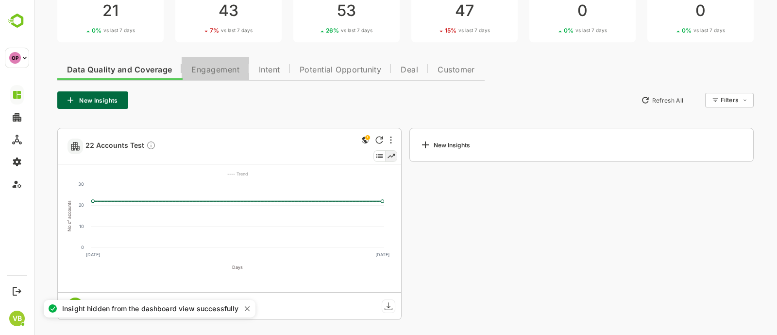
click at [222, 76] on button "Engagement" at bounding box center [216, 68] width 68 height 23
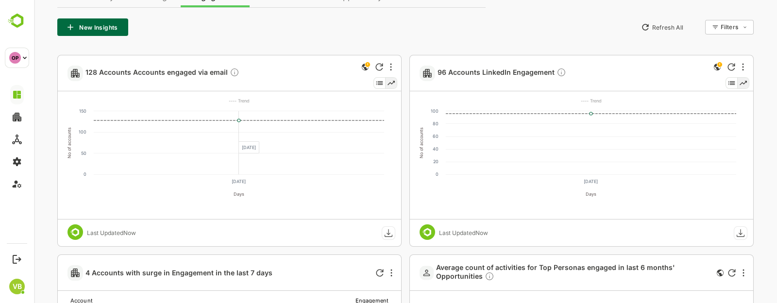
scroll to position [152, 0]
click at [161, 68] on span "128 Accounts Accounts engaged via email" at bounding box center [162, 72] width 154 height 11
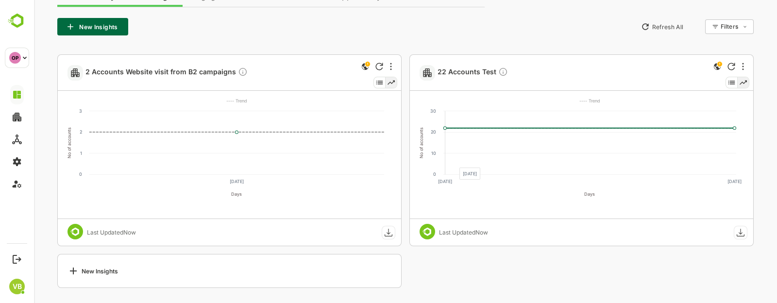
scroll to position [0, 0]
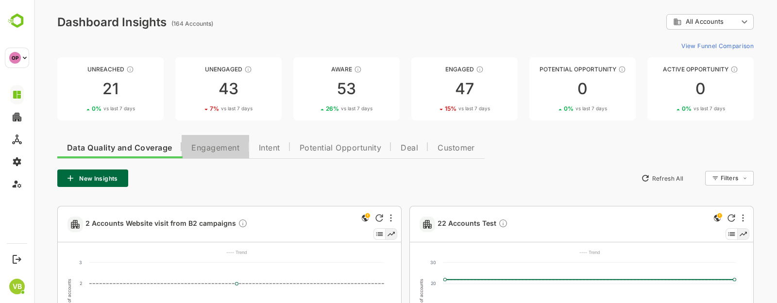
click at [229, 145] on span "Engagement" at bounding box center [215, 148] width 48 height 8
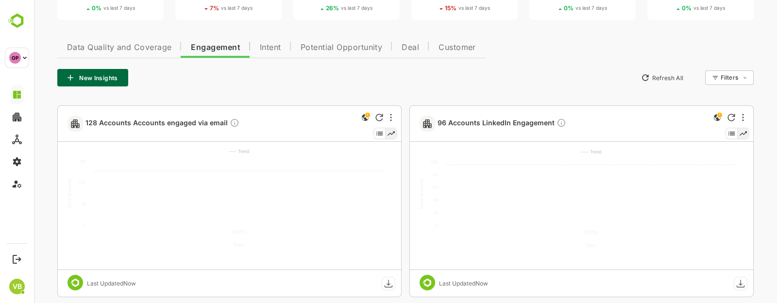
scroll to position [102, 0]
click at [454, 123] on span "96 Accounts LinkedIn Engagement" at bounding box center [502, 122] width 129 height 11
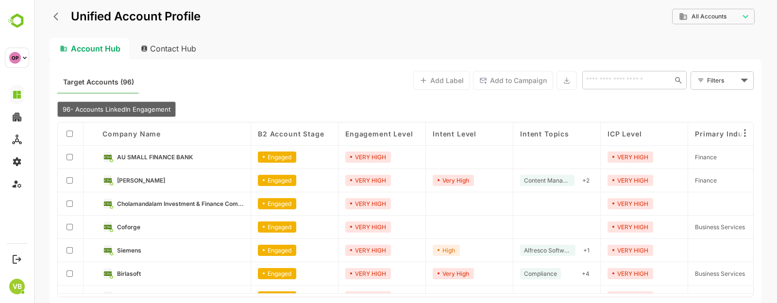
scroll to position [0, 0]
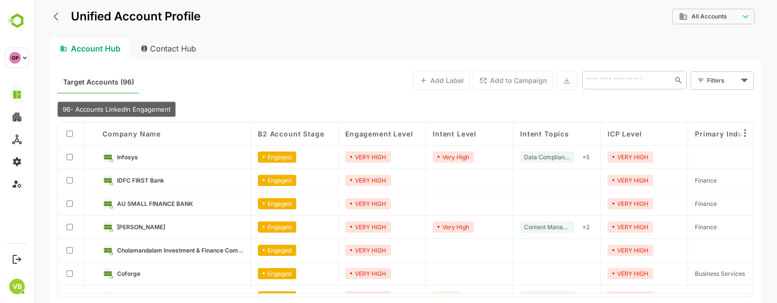
click at [172, 46] on div "Contact Hub" at bounding box center [169, 48] width 72 height 21
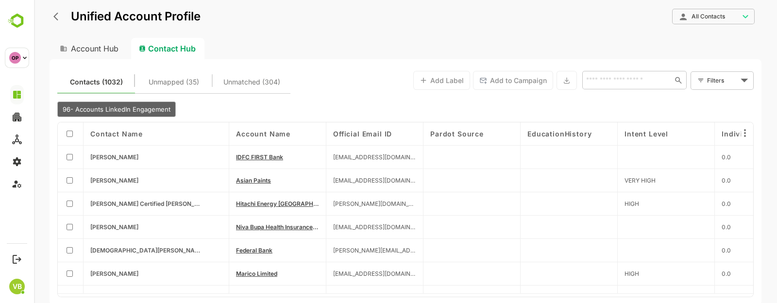
click at [87, 47] on div "Account Hub" at bounding box center [89, 48] width 78 height 21
type input "**********"
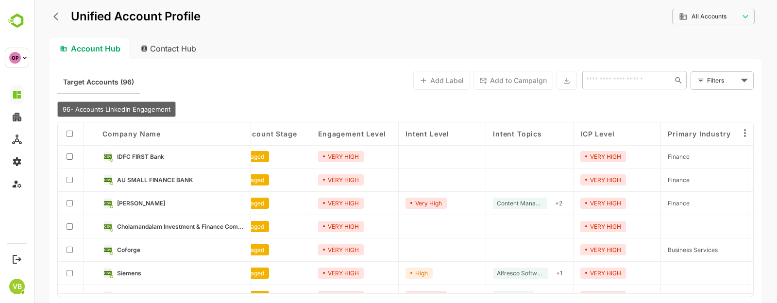
scroll to position [24, 29]
click at [357, 133] on span "Engagement Level" at bounding box center [351, 134] width 68 height 8
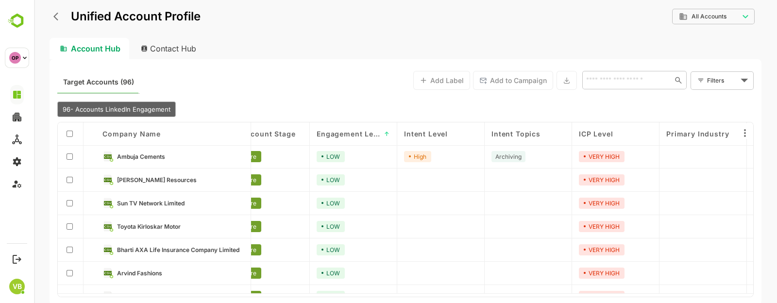
click at [391, 133] on div "Engagement Level ↑" at bounding box center [353, 133] width 87 height 23
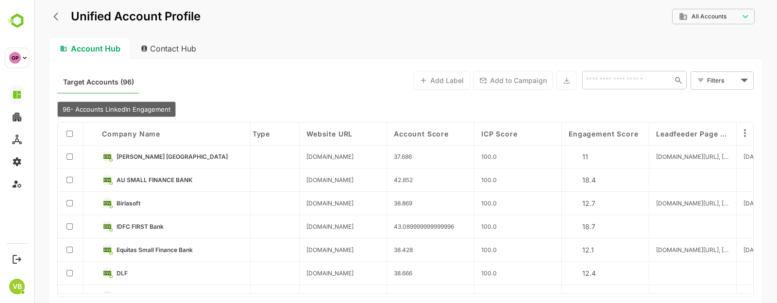
scroll to position [24, 661]
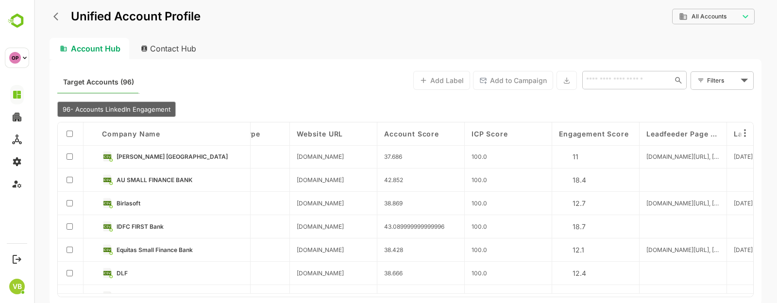
click at [596, 130] on span "Engagement Score" at bounding box center [593, 134] width 69 height 8
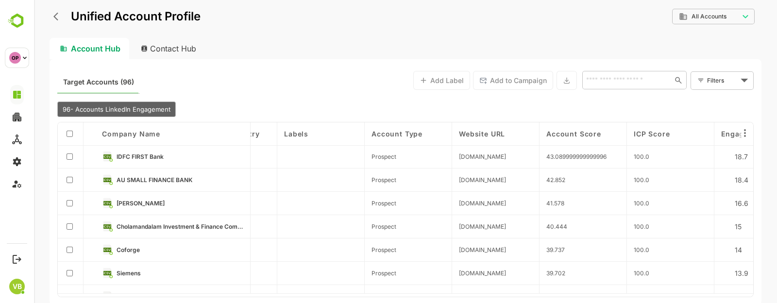
scroll to position [24, 498]
click at [125, 154] on span "IDFC FIRST Bank" at bounding box center [140, 156] width 47 height 7
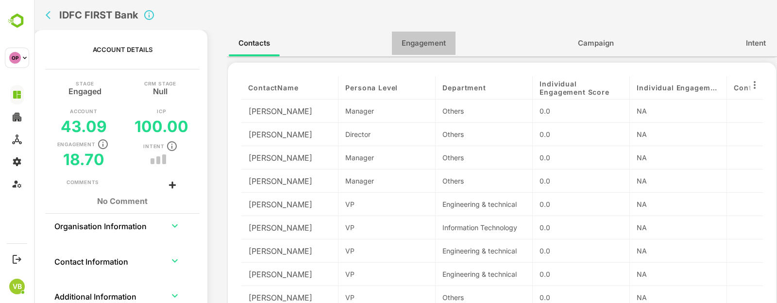
click at [427, 42] on span "Engagement" at bounding box center [424, 43] width 44 height 13
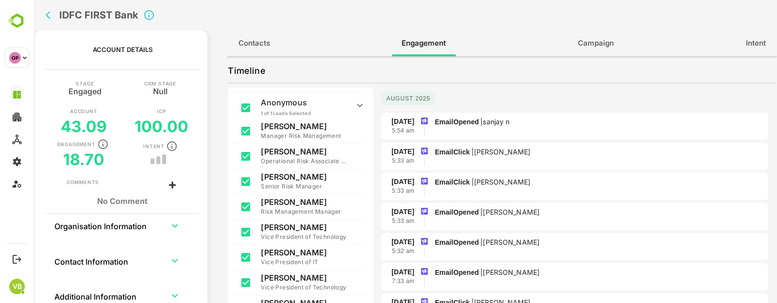
scroll to position [0, 0]
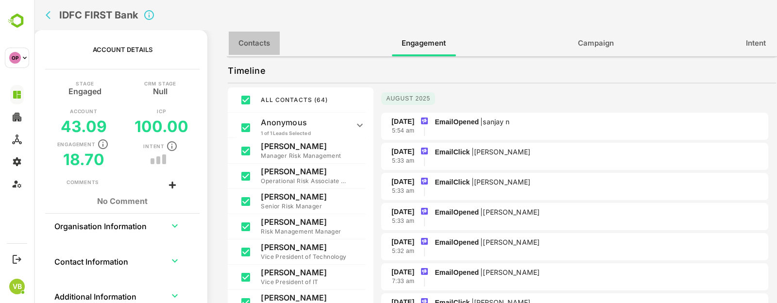
click at [253, 47] on span "Contacts" at bounding box center [254, 43] width 32 height 13
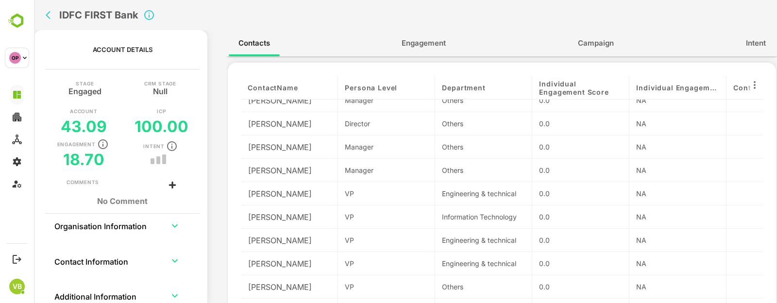
scroll to position [34, 0]
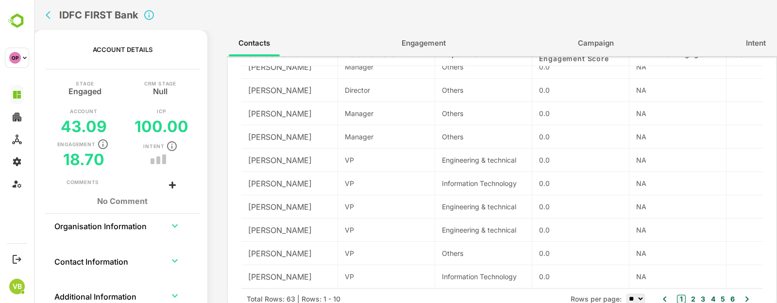
click at [690, 298] on button "2" at bounding box center [692, 299] width 7 height 11
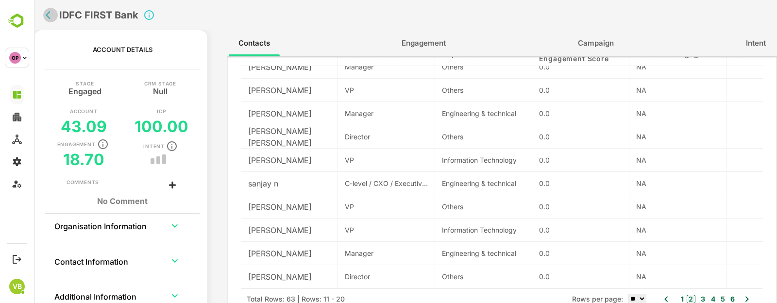
click at [49, 18] on icon "back" at bounding box center [48, 15] width 5 height 8
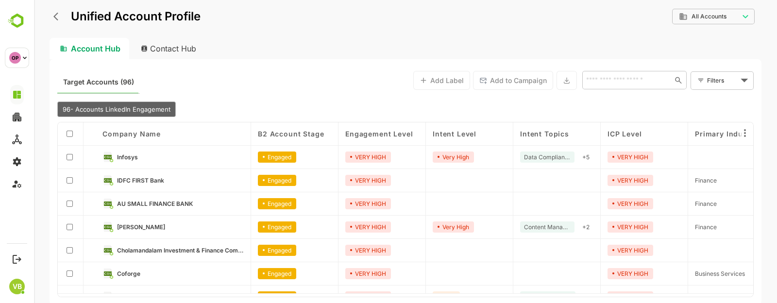
scroll to position [29, 0]
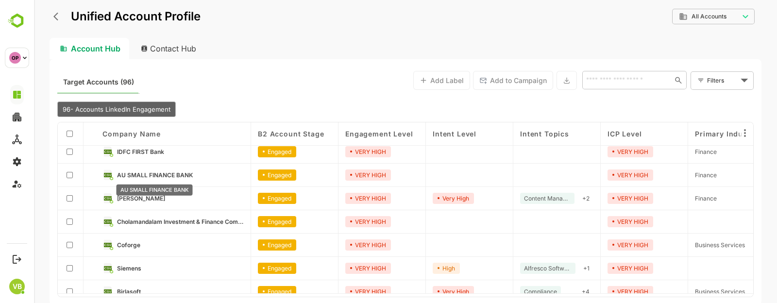
click at [165, 174] on span "AU SMALL FINANCE BANK" at bounding box center [155, 174] width 76 height 7
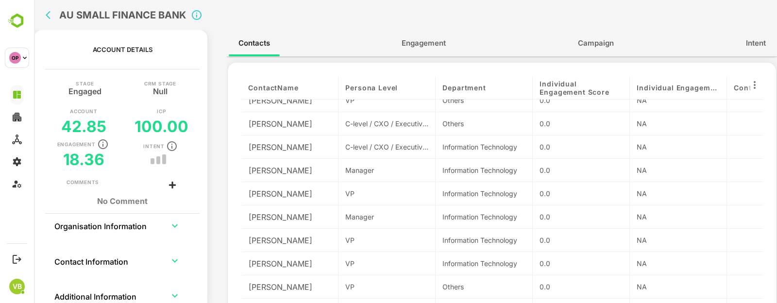
scroll to position [34, 0]
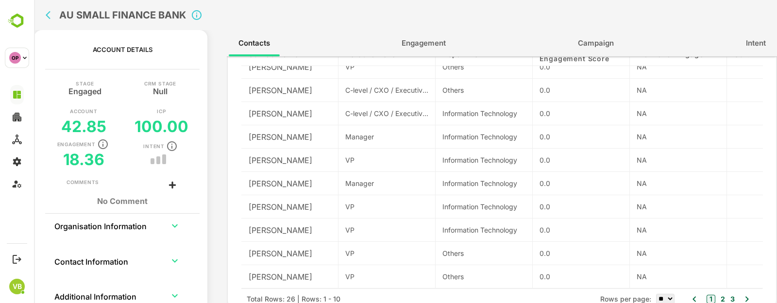
click at [718, 298] on button "2" at bounding box center [721, 299] width 7 height 11
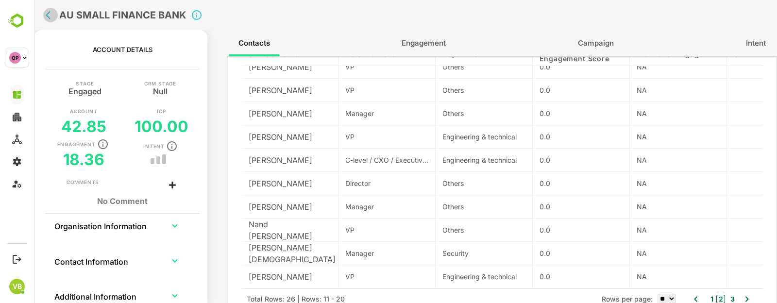
click at [46, 12] on icon "back" at bounding box center [51, 15] width 10 height 10
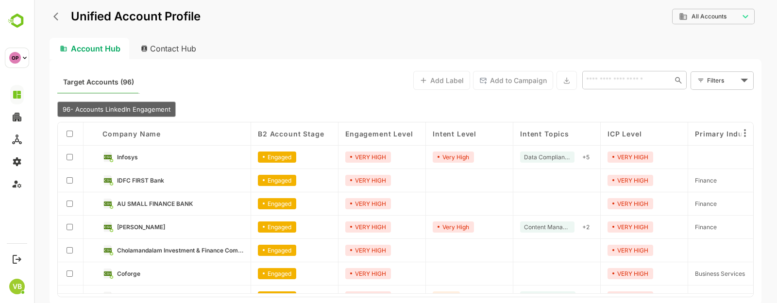
click at [46, 12] on div "**********" at bounding box center [405, 151] width 743 height 303
click at [60, 15] on icon "back" at bounding box center [58, 17] width 10 height 10
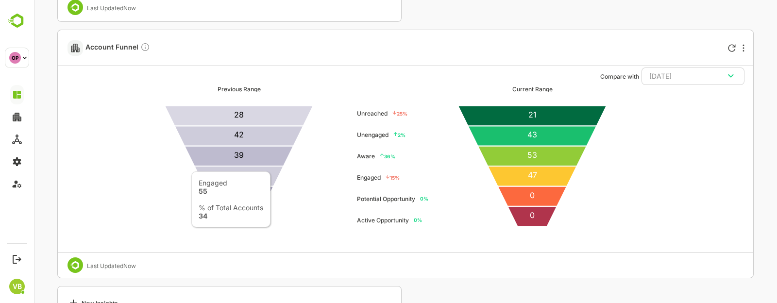
scroll to position [779, 0]
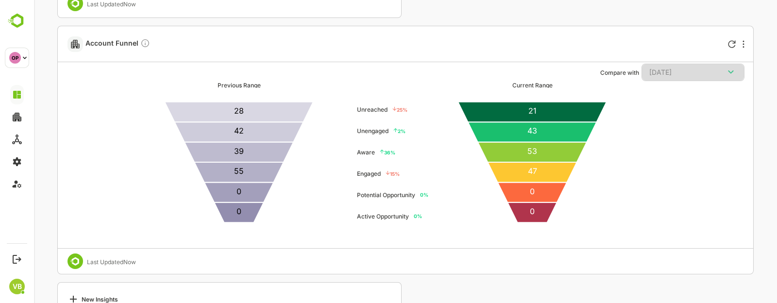
click at [730, 70] on icon "button" at bounding box center [731, 72] width 12 height 12
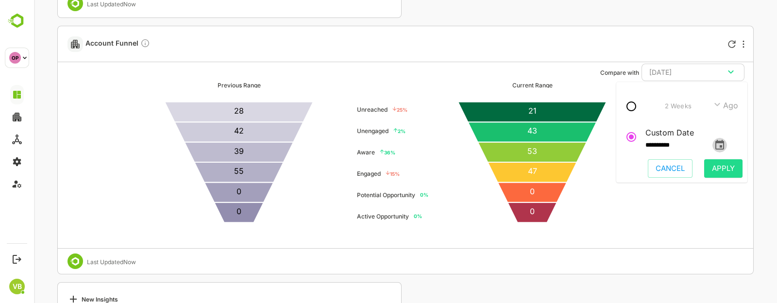
click at [726, 145] on icon "change date" at bounding box center [720, 145] width 12 height 12
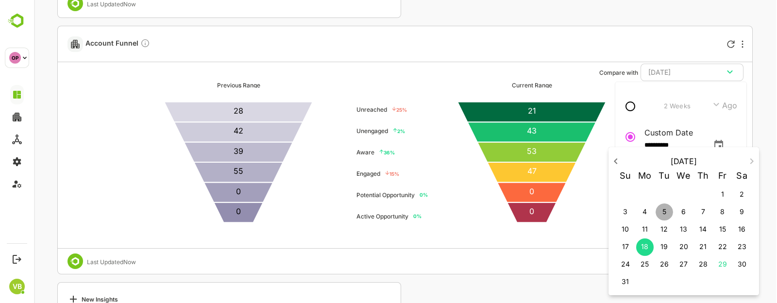
click at [663, 209] on p "5" at bounding box center [665, 212] width 4 height 10
type input "**********"
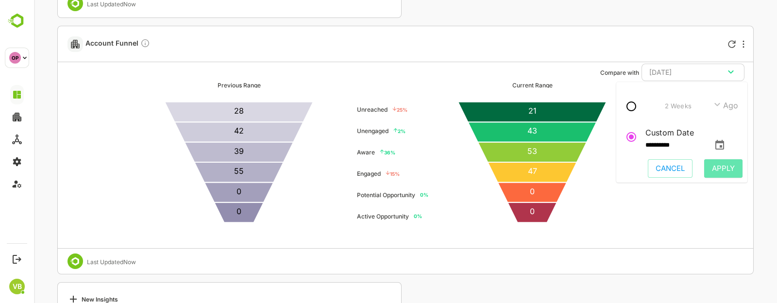
click at [724, 166] on span "Apply" at bounding box center [723, 168] width 23 height 13
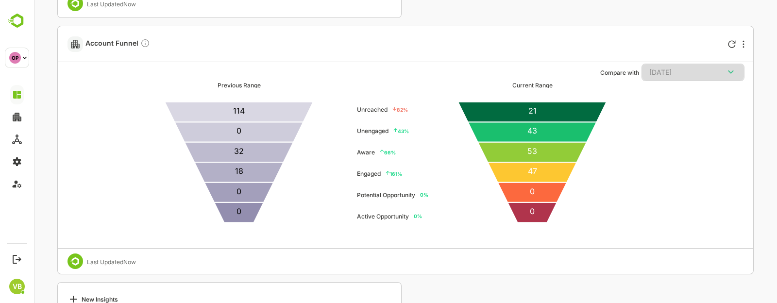
click at [715, 70] on div "5 Aug, 25" at bounding box center [692, 72] width 87 height 13
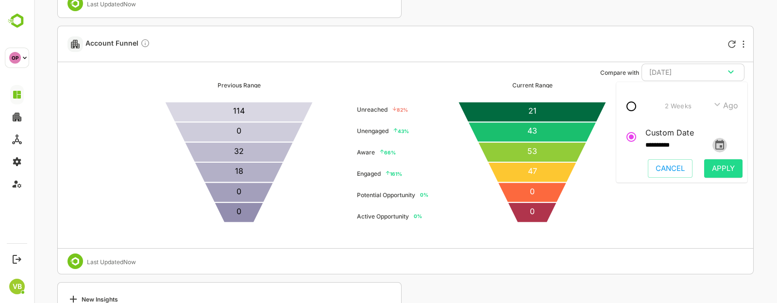
click at [726, 144] on icon "change date" at bounding box center [720, 145] width 12 height 12
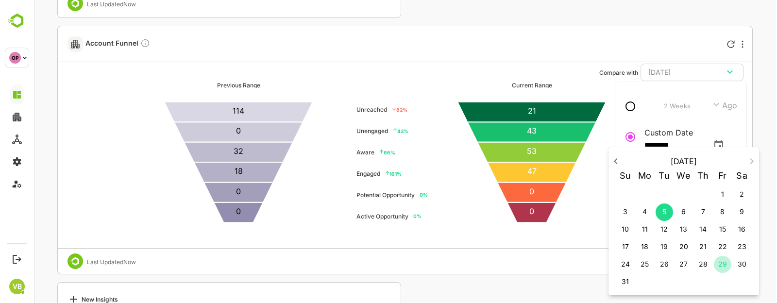
click at [721, 263] on p "29" at bounding box center [722, 264] width 9 height 10
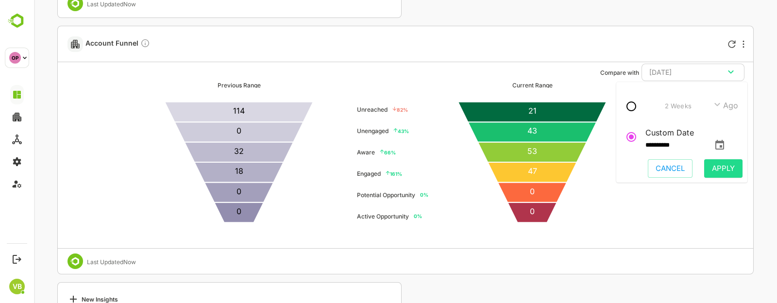
drag, startPoint x: 732, startPoint y: 145, endPoint x: 758, endPoint y: 124, distance: 33.5
click at [726, 144] on icon "change date" at bounding box center [720, 145] width 12 height 12
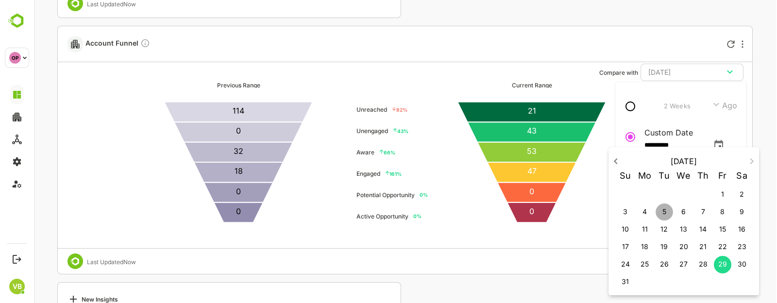
click at [664, 216] on p "5" at bounding box center [665, 212] width 4 height 10
type input "**********"
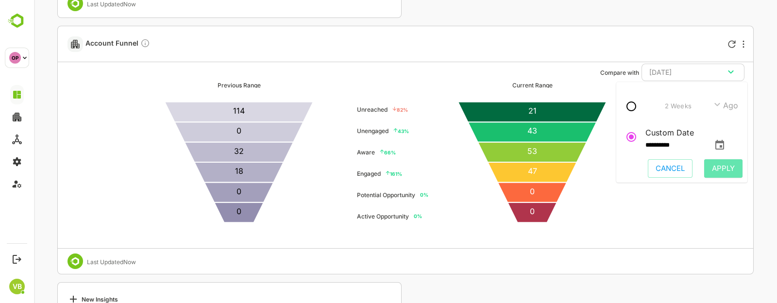
click at [716, 168] on span "Apply" at bounding box center [723, 168] width 23 height 13
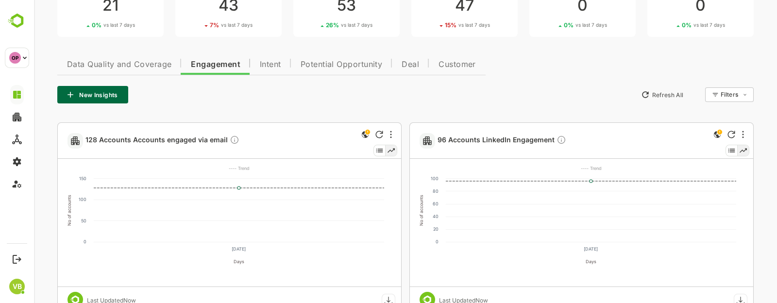
scroll to position [0, 0]
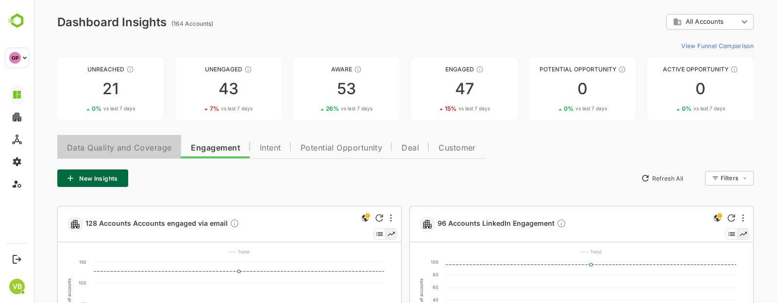
click at [152, 148] on span "Data Quality and Coverage" at bounding box center [119, 148] width 104 height 8
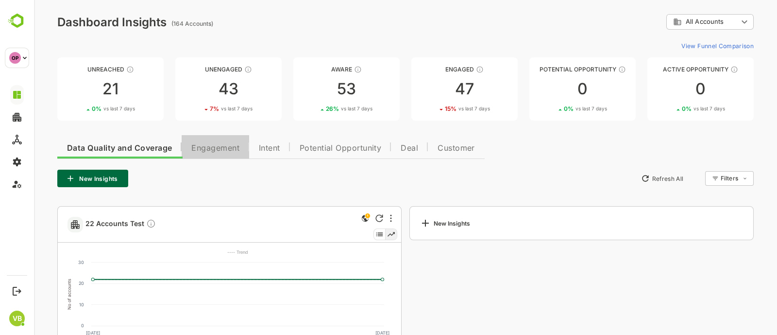
click at [202, 142] on button "Engagement" at bounding box center [216, 146] width 68 height 23
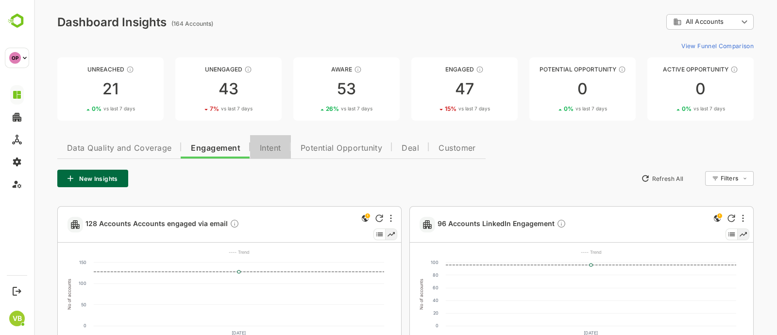
click at [265, 151] on span "Intent" at bounding box center [270, 148] width 21 height 8
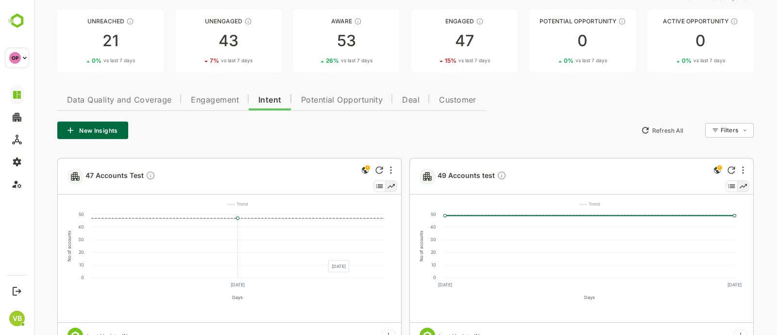
scroll to position [46, 0]
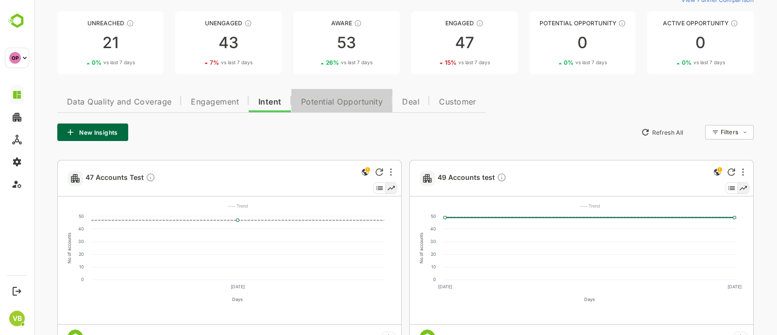
click at [316, 103] on span "Potential Opportunity" at bounding box center [342, 102] width 82 height 8
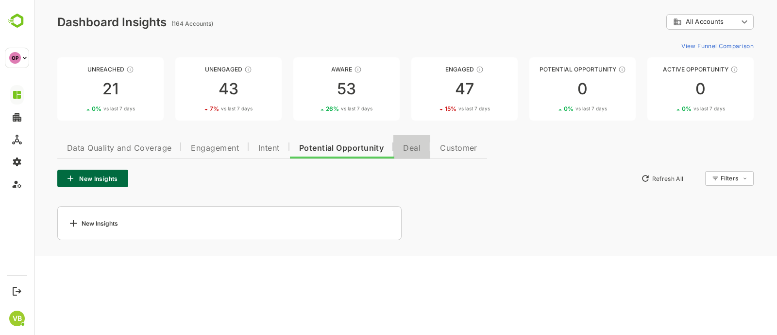
click at [409, 155] on button "Deal" at bounding box center [411, 146] width 37 height 23
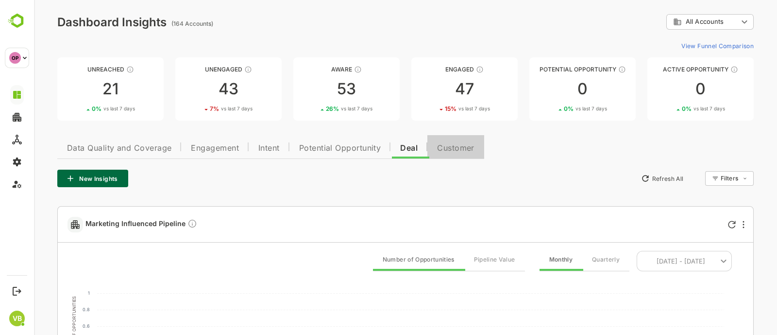
click at [452, 149] on span "Customer" at bounding box center [455, 148] width 37 height 8
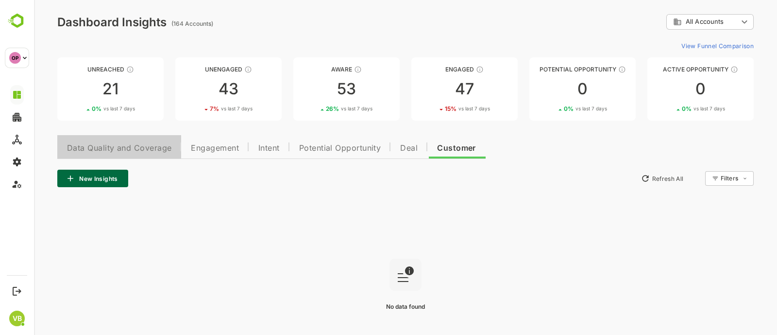
click at [148, 153] on button "Data Quality and Coverage" at bounding box center [119, 146] width 124 height 23
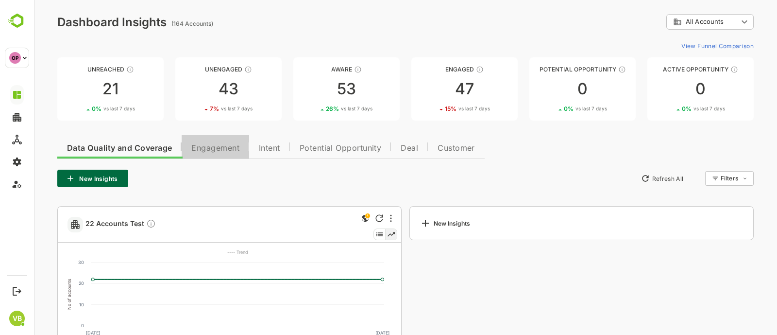
click at [215, 144] on span "Engagement" at bounding box center [215, 148] width 48 height 8
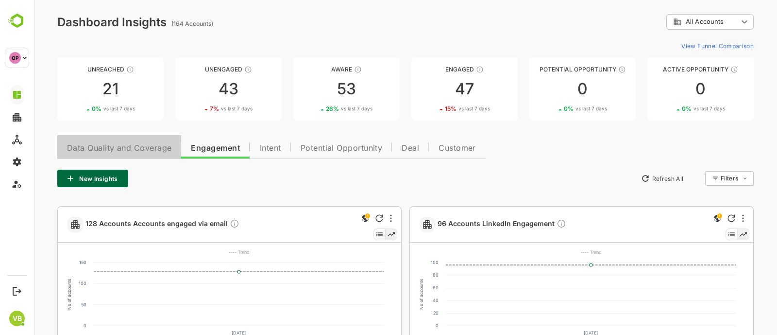
click at [128, 147] on span "Data Quality and Coverage" at bounding box center [119, 148] width 104 height 8
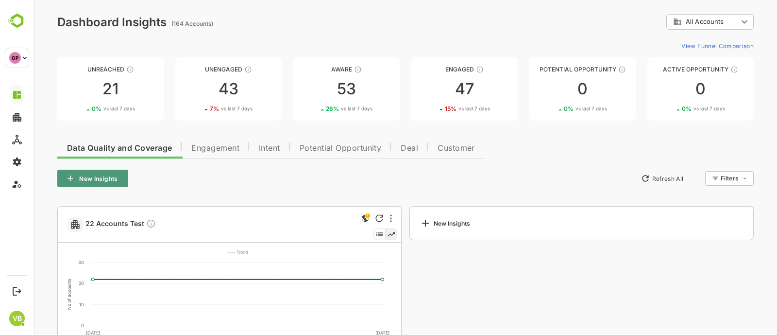
click at [110, 177] on button "New Insights" at bounding box center [92, 178] width 71 height 17
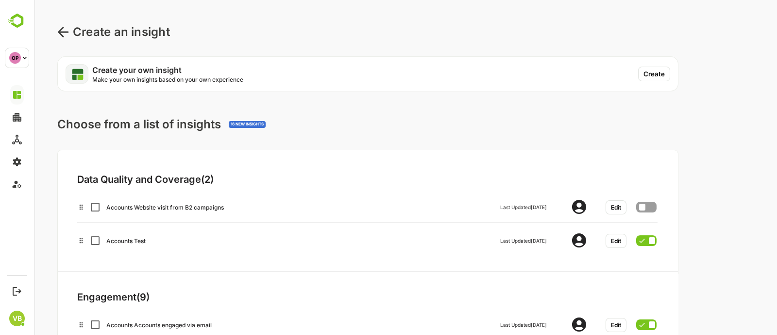
click at [59, 28] on icon at bounding box center [63, 32] width 12 height 12
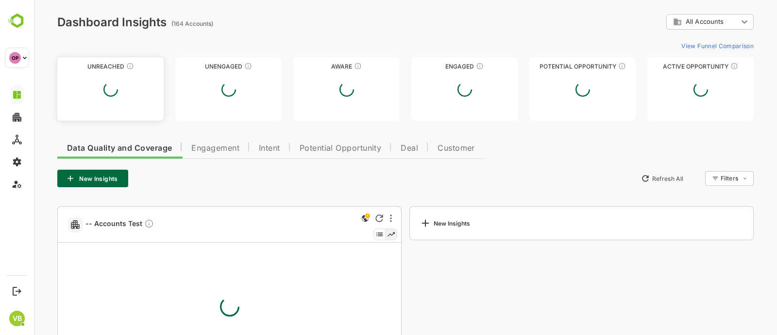
type input "**********"
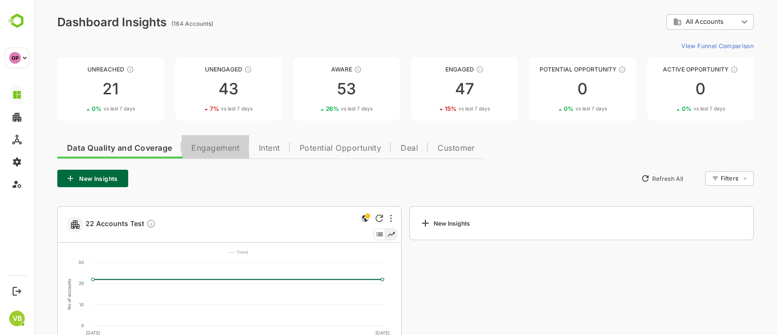
click at [236, 149] on span "Engagement" at bounding box center [215, 148] width 48 height 8
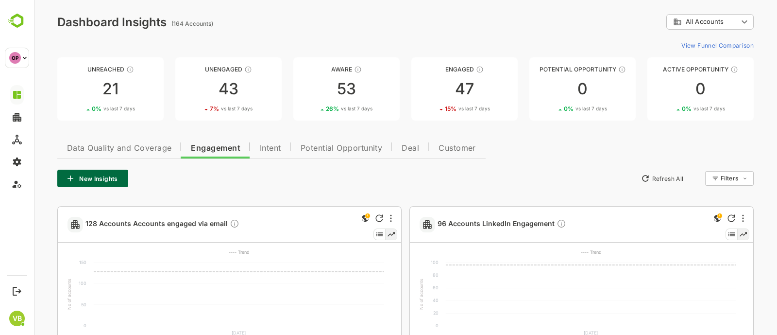
click at [101, 177] on button "New Insights" at bounding box center [92, 178] width 71 height 17
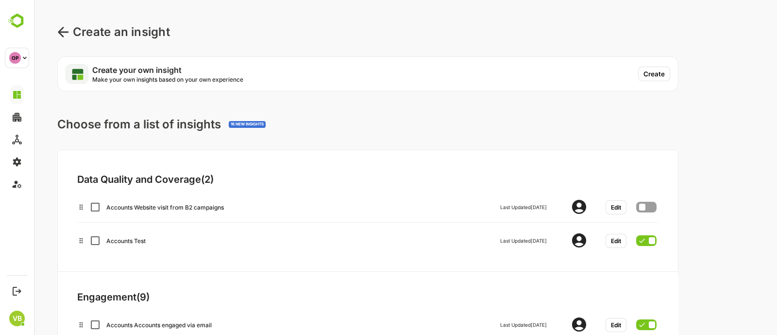
click at [646, 76] on button "Create" at bounding box center [654, 74] width 32 height 15
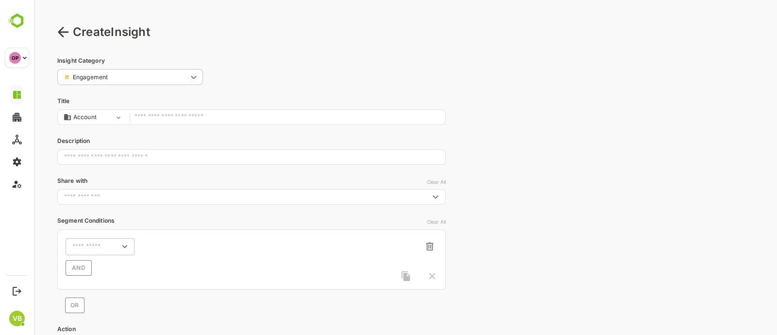
click at [187, 119] on input "text" at bounding box center [288, 117] width 306 height 13
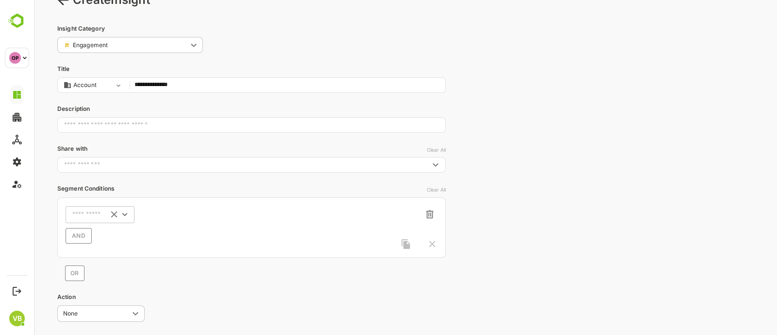
click at [126, 209] on icon "Open" at bounding box center [124, 214] width 11 height 11
type input "**********"
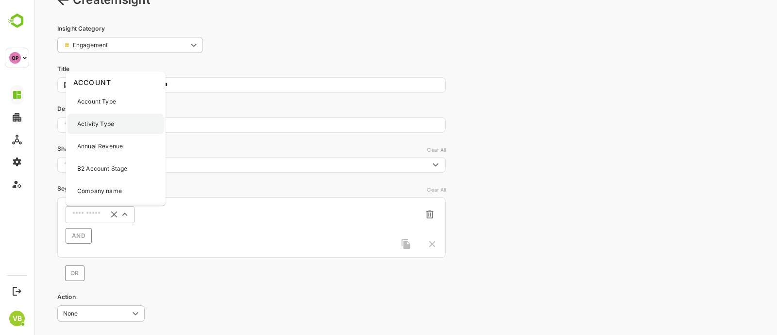
click at [101, 118] on div "Activity Type" at bounding box center [116, 124] width 96 height 20
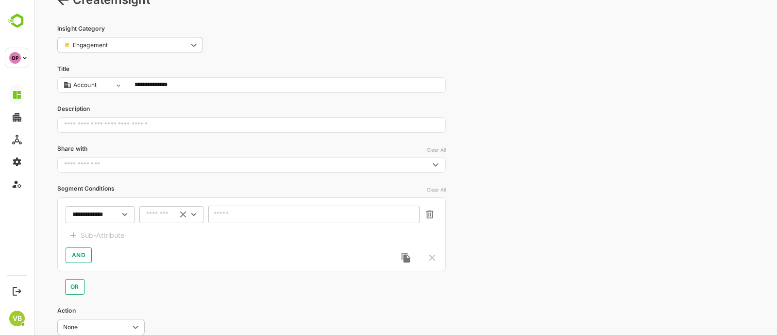
click at [189, 213] on icon "Open" at bounding box center [193, 214] width 11 height 11
click at [175, 237] on li "includes" at bounding box center [171, 232] width 60 height 15
type input "********"
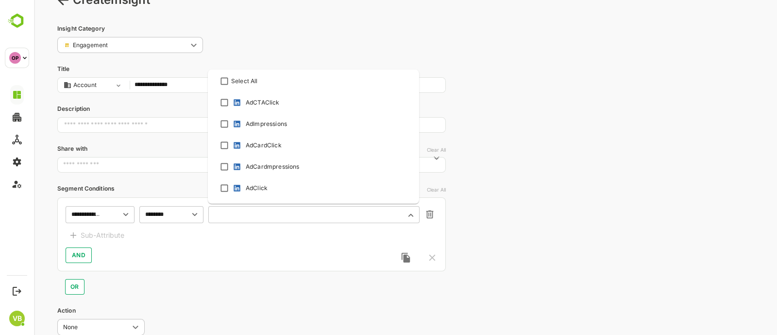
click at [226, 215] on input "text" at bounding box center [308, 214] width 186 height 7
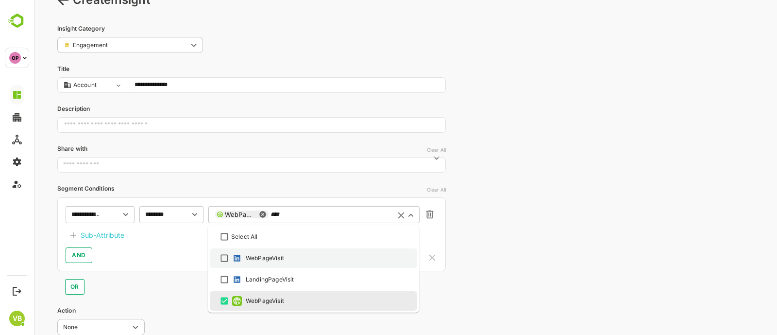
click at [224, 250] on li "WebPageVisit" at bounding box center [313, 257] width 207 height 19
type input "****"
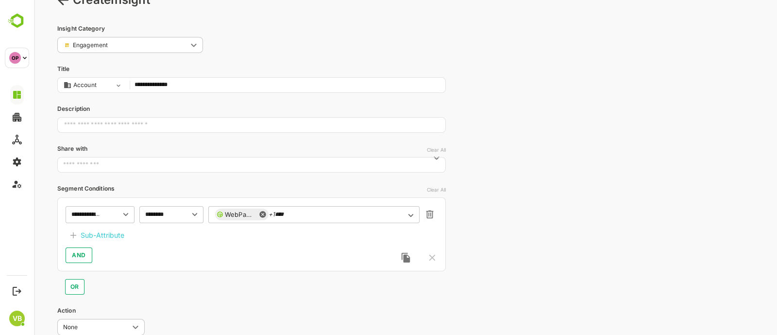
click at [109, 234] on div "Sub-Attribute" at bounding box center [103, 235] width 44 height 12
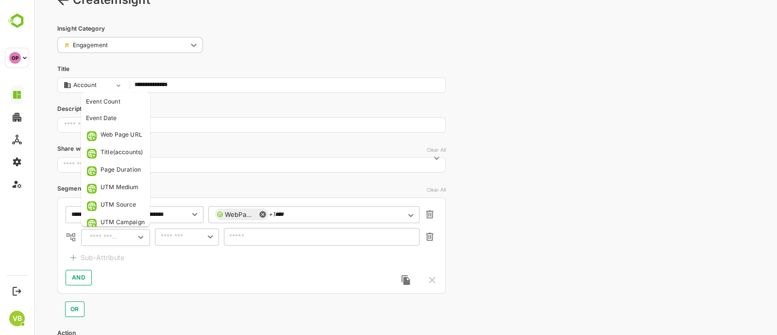
click at [113, 237] on input "text" at bounding box center [104, 237] width 35 height 12
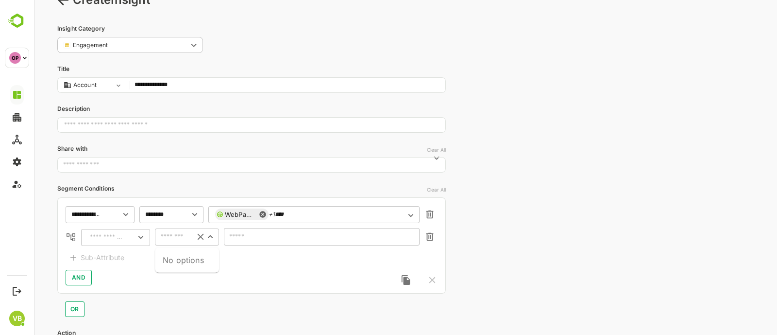
click at [175, 234] on input "text" at bounding box center [173, 237] width 30 height 12
click at [92, 240] on input "text" at bounding box center [105, 237] width 37 height 12
click at [107, 258] on div "Web Page URL" at bounding box center [122, 258] width 42 height 10
click at [211, 238] on icon "Open" at bounding box center [210, 236] width 11 height 11
type input "**********"
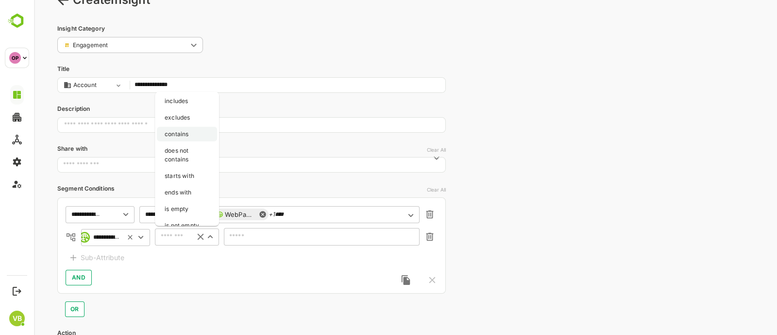
click at [180, 129] on li "contains" at bounding box center [187, 134] width 60 height 15
type input "********"
click at [245, 234] on input "text" at bounding box center [322, 236] width 196 height 17
paste input "**********"
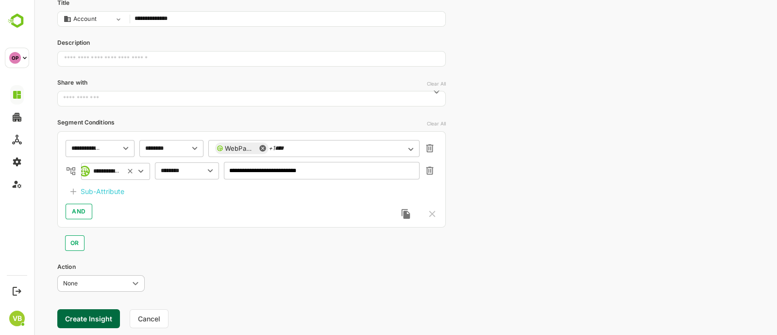
scroll to position [123, 0]
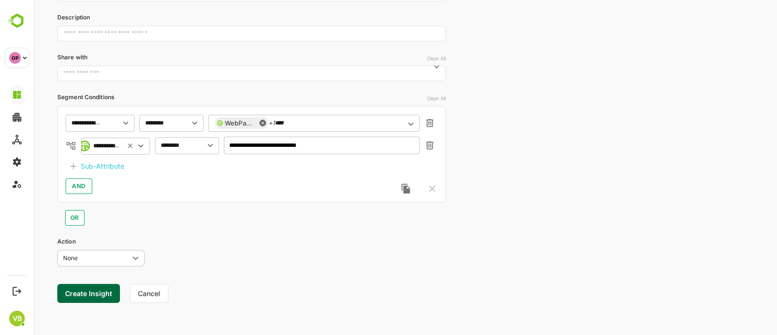
type input "**********"
click at [89, 295] on button "Create Insight" at bounding box center [88, 293] width 63 height 19
click at [176, 305] on link "View" at bounding box center [180, 305] width 21 height 12
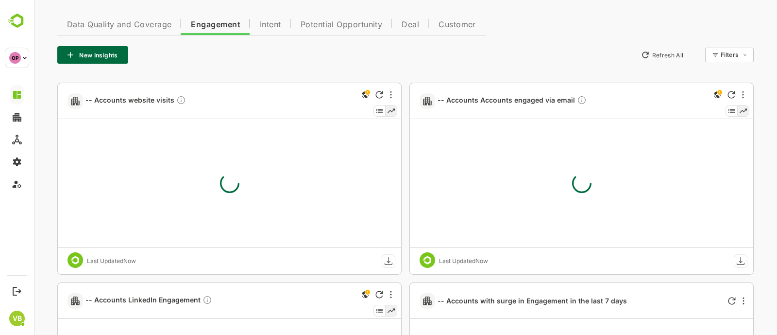
type input "**********"
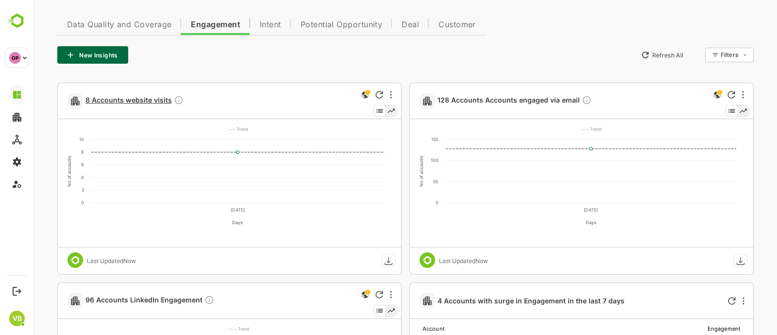
click at [135, 102] on span "8 Accounts website visits" at bounding box center [134, 100] width 98 height 11
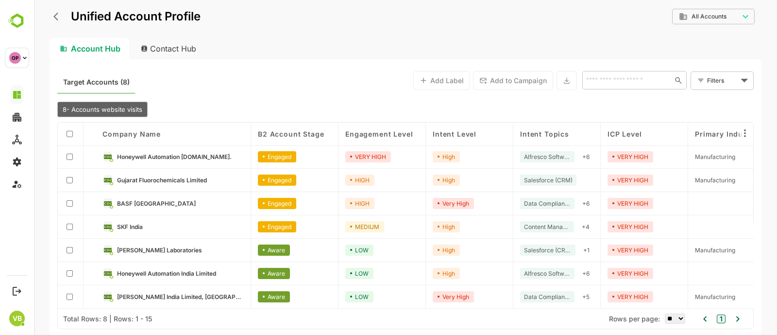
scroll to position [26, 0]
click at [163, 47] on div "Contact Hub" at bounding box center [169, 48] width 72 height 21
type input "**********"
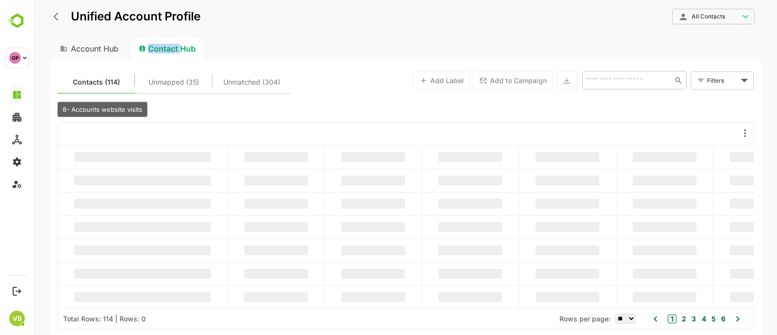
click at [163, 47] on div "Contact Hub" at bounding box center [167, 48] width 73 height 21
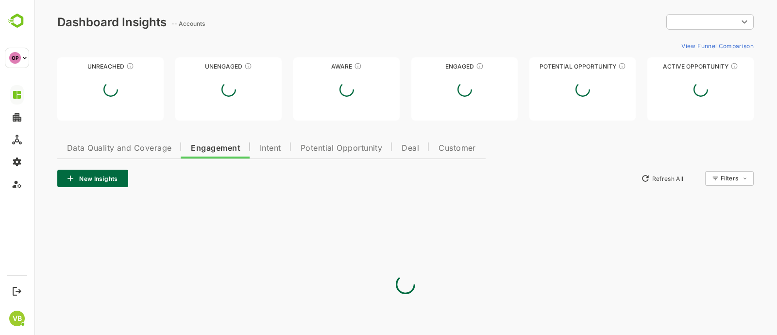
scroll to position [0, 0]
type input "**********"
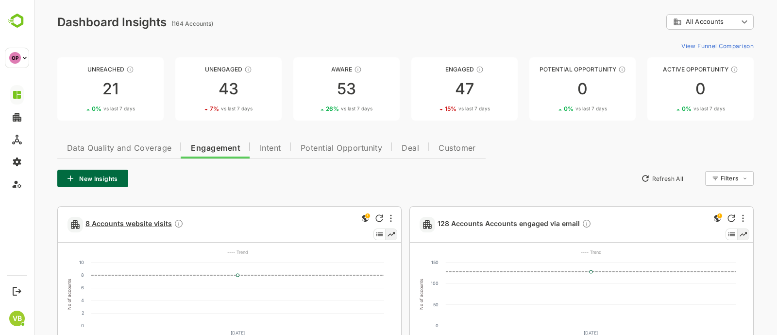
click at [127, 222] on span "8 Accounts website visits" at bounding box center [134, 224] width 98 height 11
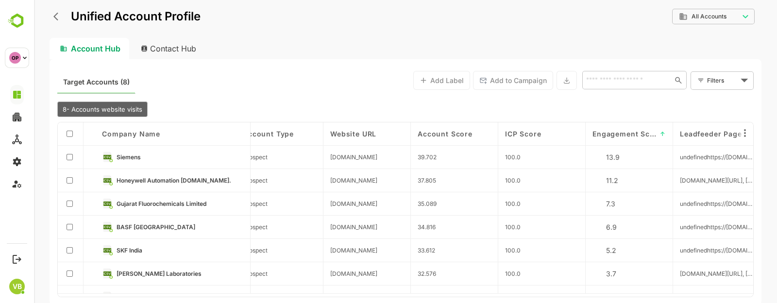
scroll to position [0, 629]
click at [661, 136] on span "↑" at bounding box center [662, 133] width 6 height 7
click at [661, 136] on div "Engagement Score" at bounding box center [627, 134] width 73 height 8
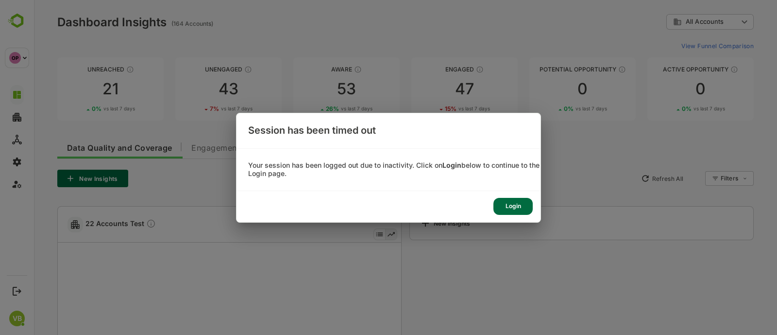
scroll to position [0, 0]
